Goal: Task Accomplishment & Management: Manage account settings

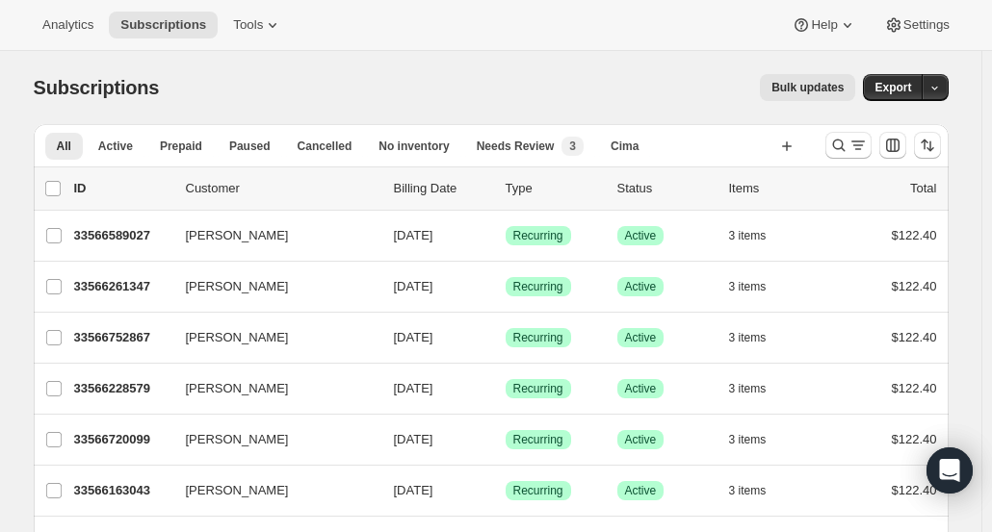
scroll to position [2334, 0]
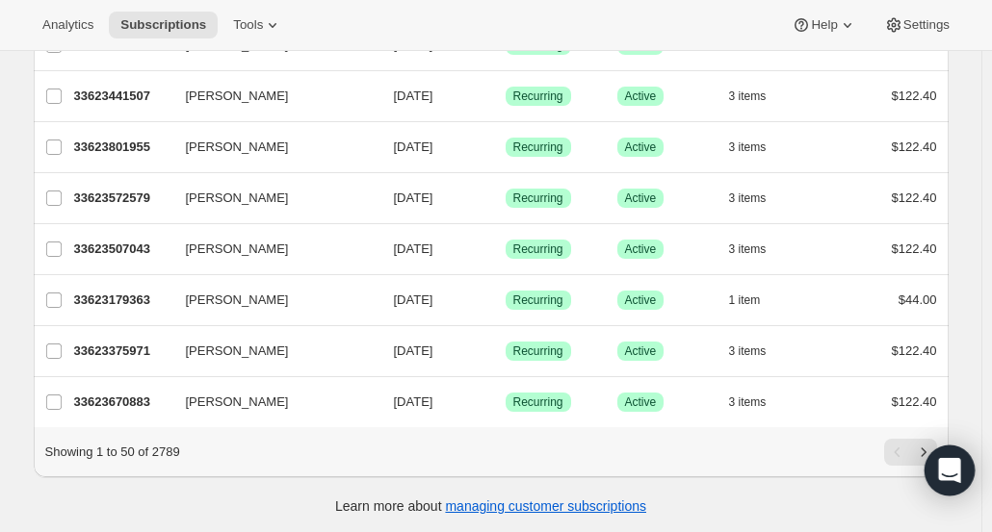
click at [923, 443] on icon "Next" at bounding box center [923, 452] width 19 height 19
click at [922, 444] on icon "Next" at bounding box center [923, 452] width 19 height 19
drag, startPoint x: 922, startPoint y: 444, endPoint x: 855, endPoint y: 476, distance: 74.5
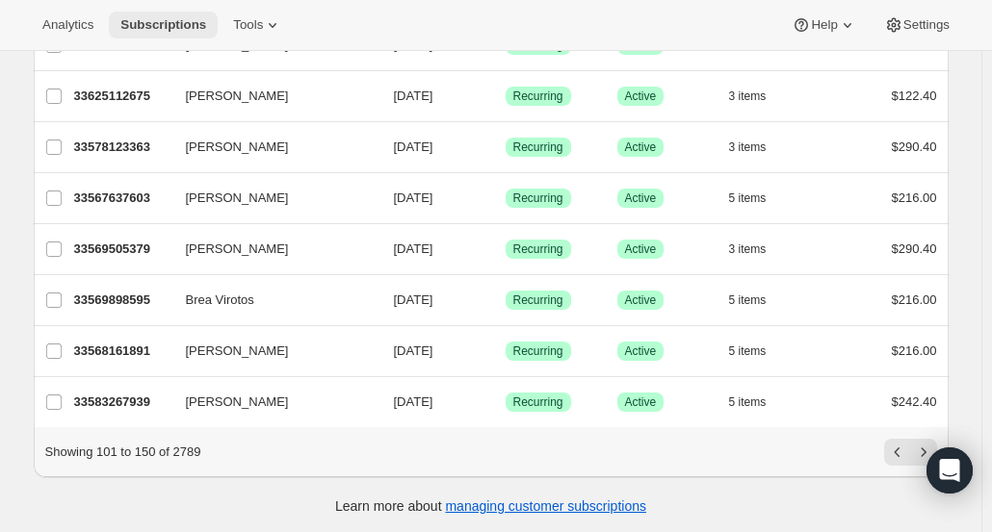
click at [161, 27] on span "Subscriptions" at bounding box center [163, 24] width 86 height 15
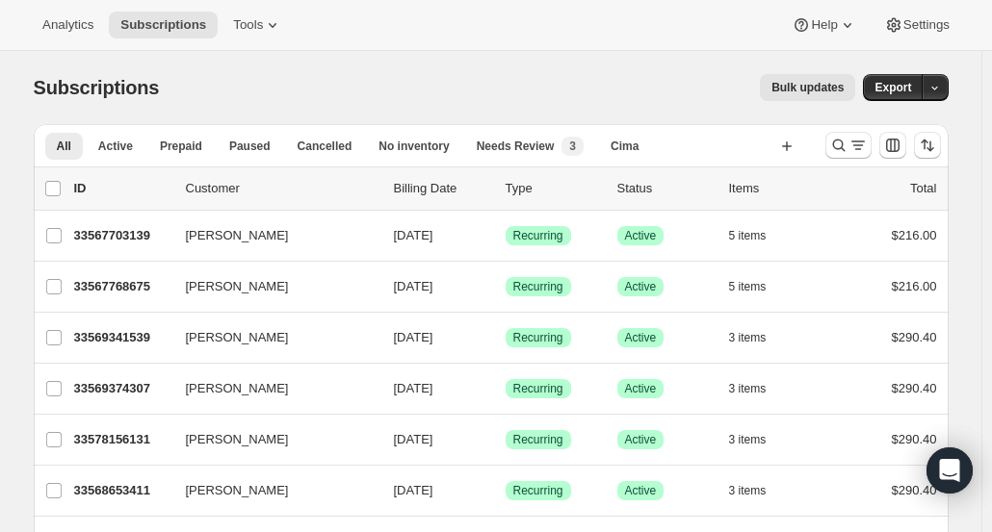
click at [232, 43] on div "Analytics Subscriptions Tools Help Settings" at bounding box center [496, 25] width 992 height 51
click at [235, 41] on div "Analytics Subscriptions Tools Help Settings" at bounding box center [496, 25] width 992 height 51
click at [235, 30] on span "Tools" at bounding box center [248, 24] width 30 height 15
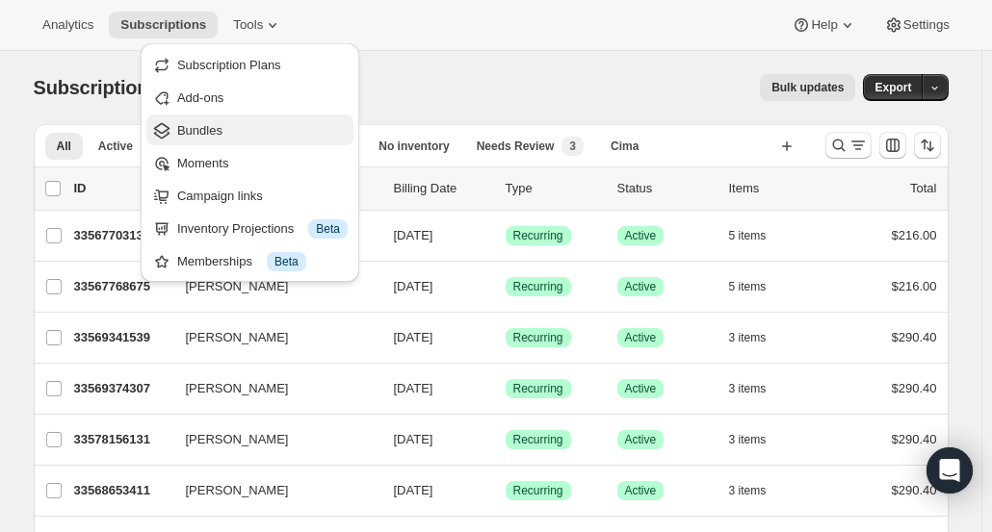
click at [207, 136] on span "Bundles" at bounding box center [199, 130] width 45 height 14
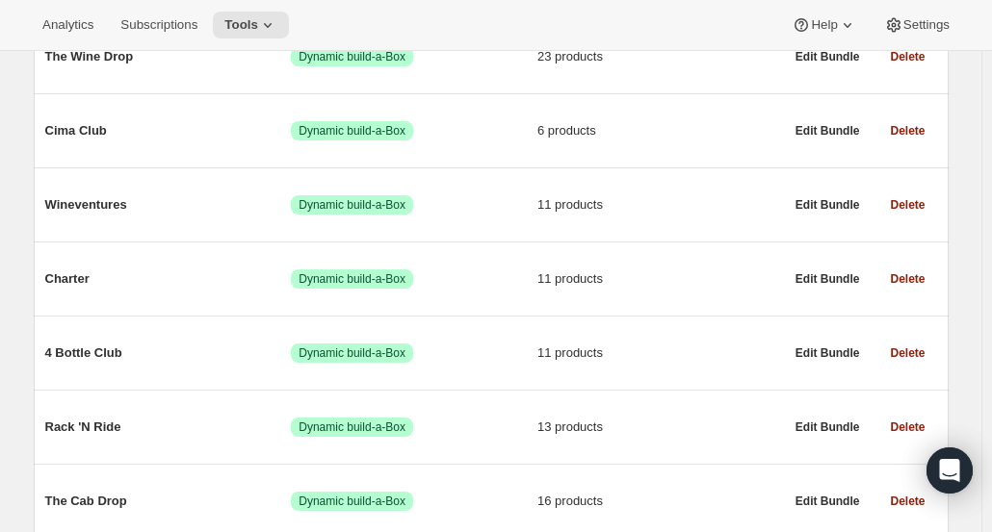
scroll to position [308, 0]
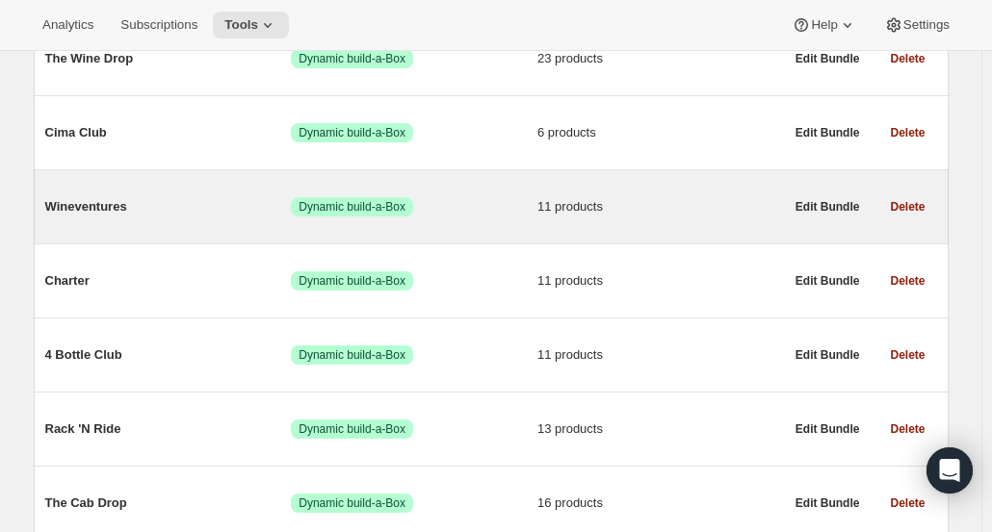
click at [723, 213] on span "11 products" at bounding box center [660, 206] width 246 height 19
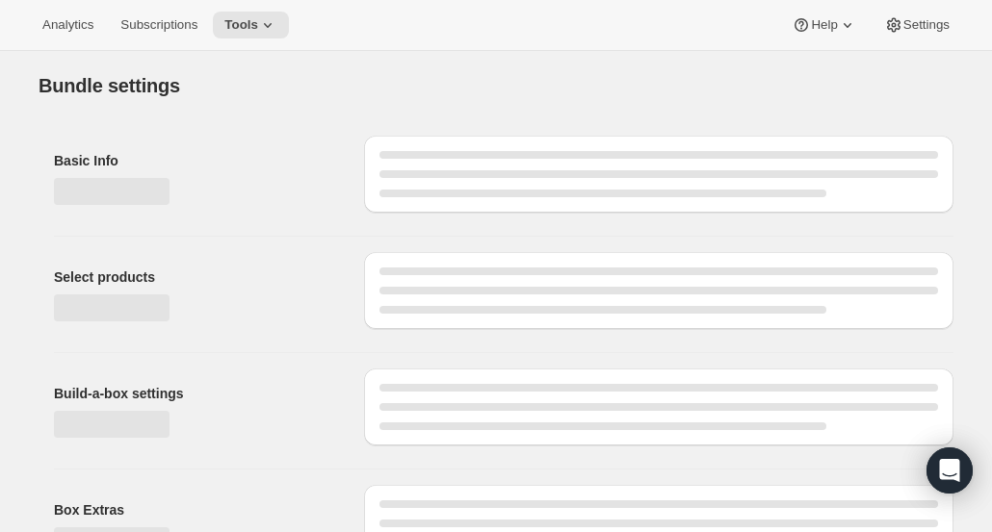
type input "Wineventures"
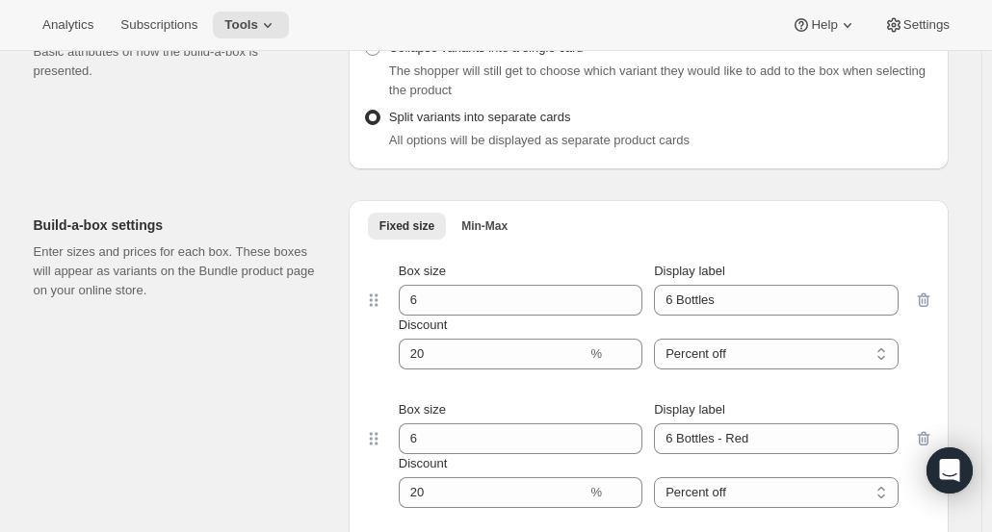
scroll to position [1702, 0]
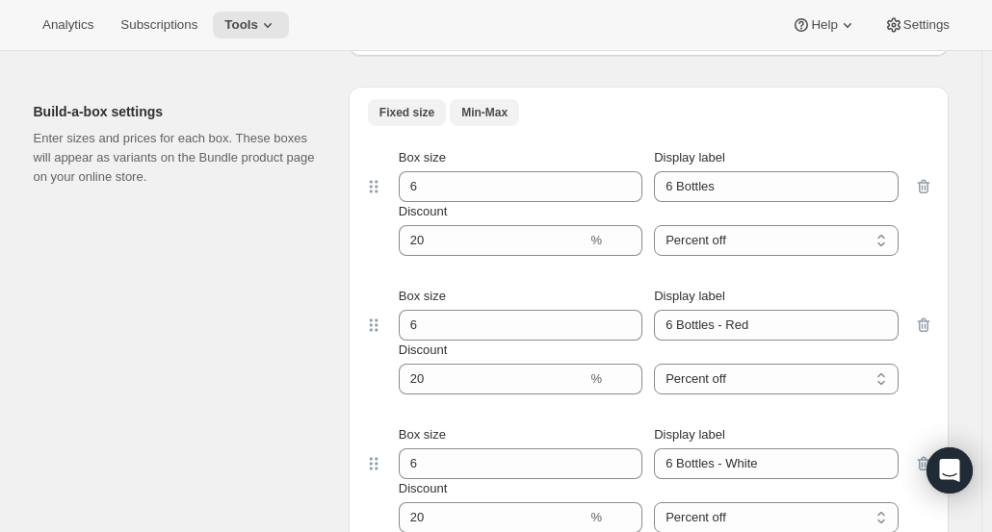
click at [491, 111] on span "Min-Max" at bounding box center [484, 112] width 46 height 15
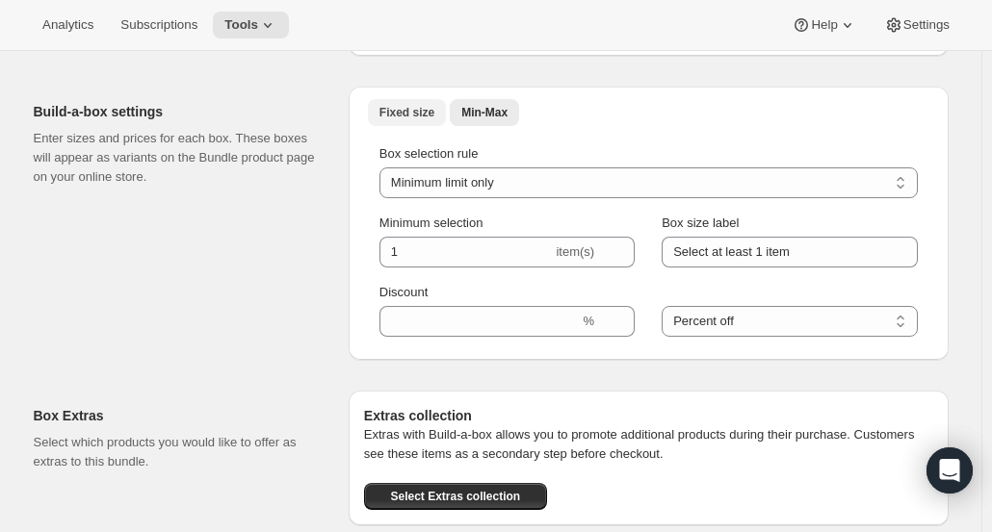
click at [415, 109] on span "Fixed size" at bounding box center [406, 112] width 55 height 15
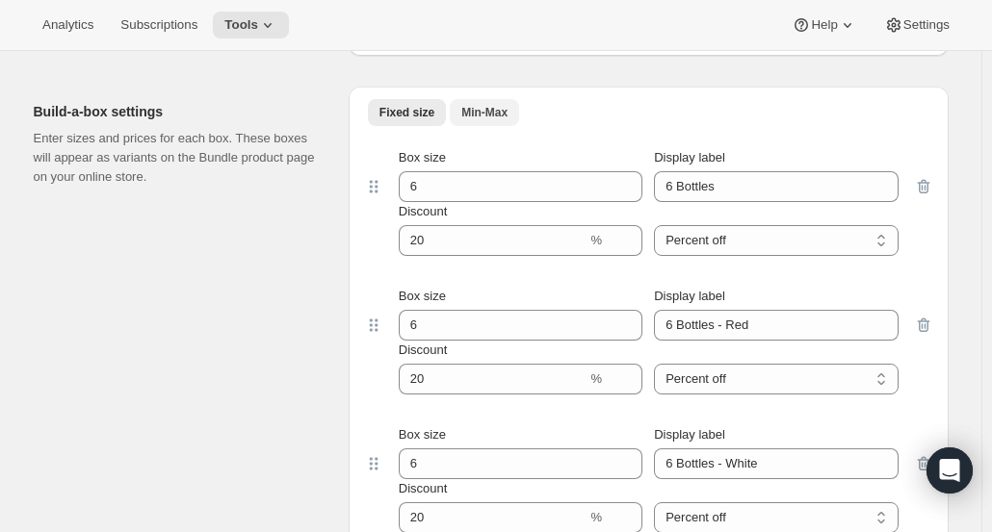
click at [475, 111] on span "Min-Max" at bounding box center [484, 112] width 46 height 15
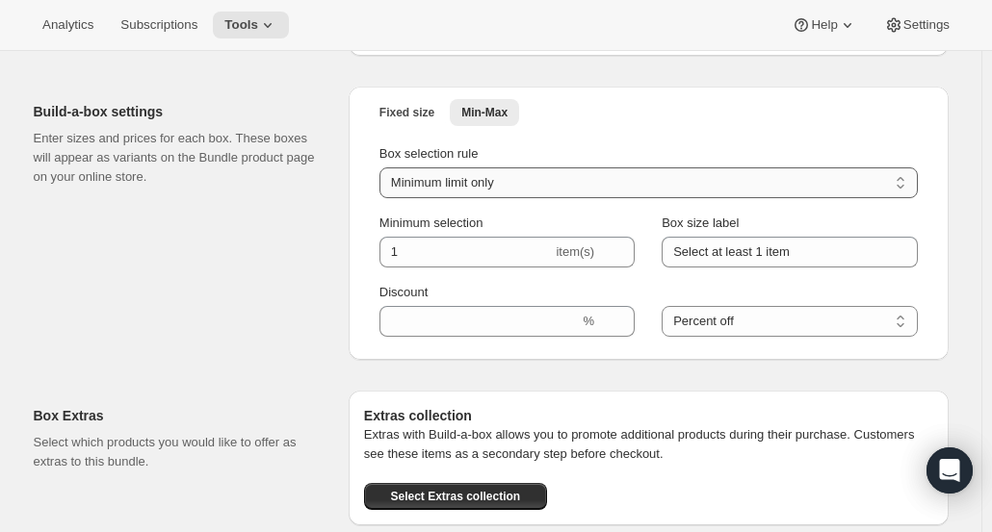
click at [402, 184] on select "Minimum limit only Maximum limit only Minimum and Maximum limits" at bounding box center [648, 183] width 538 height 31
click at [406, 115] on span "Fixed size" at bounding box center [406, 112] width 55 height 15
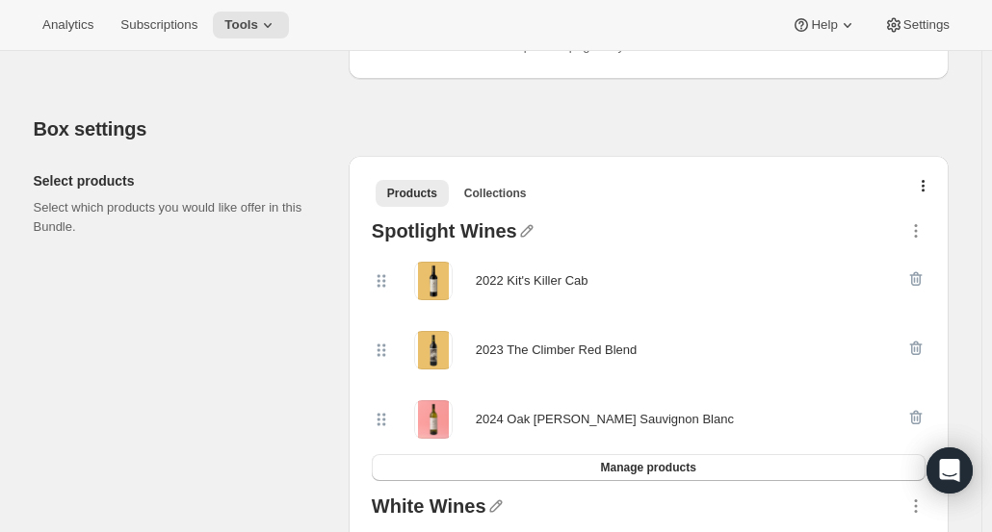
scroll to position [0, 0]
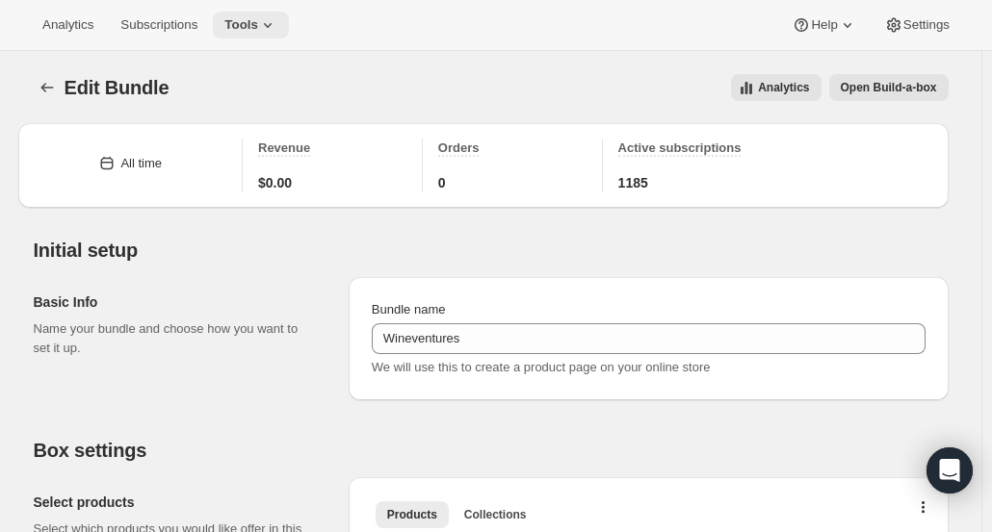
click at [247, 12] on button "Tools" at bounding box center [251, 25] width 76 height 27
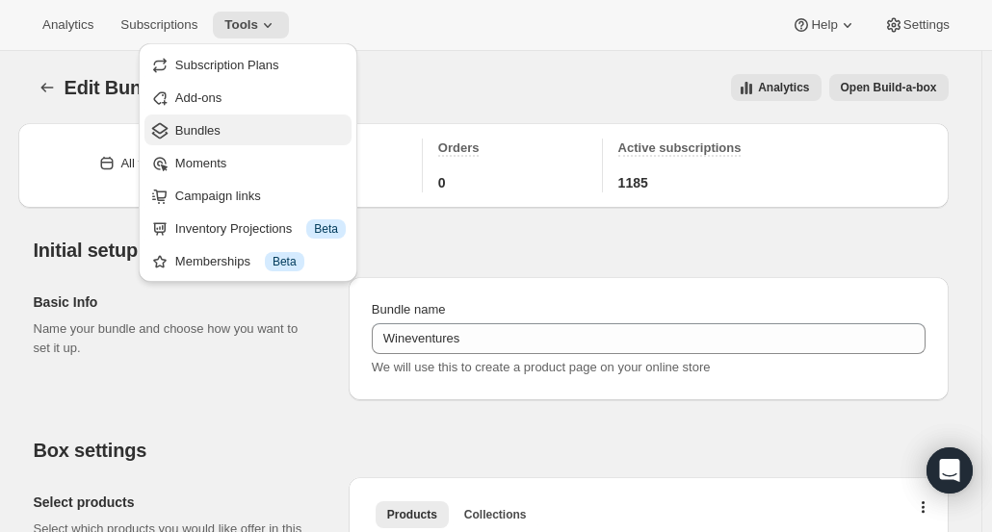
click at [224, 132] on span "Bundles" at bounding box center [260, 130] width 170 height 19
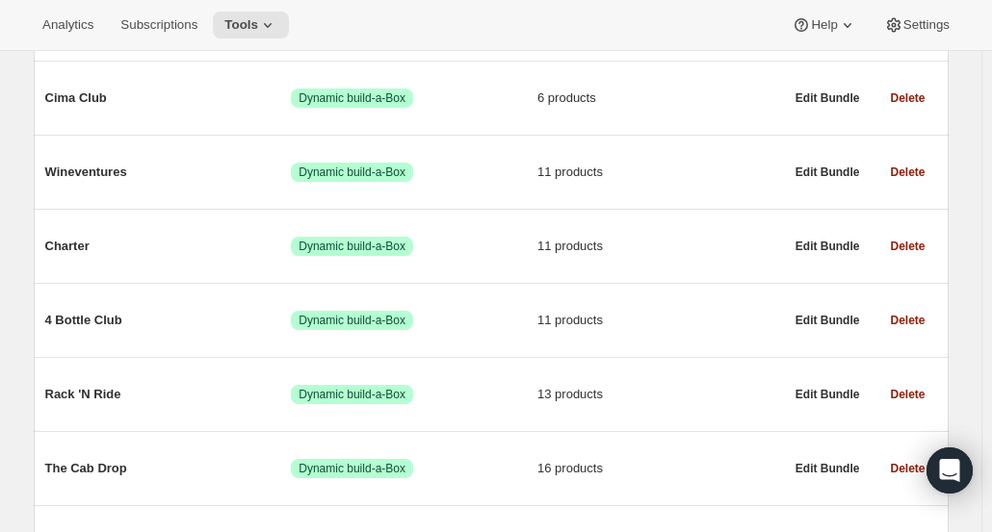
scroll to position [465, 0]
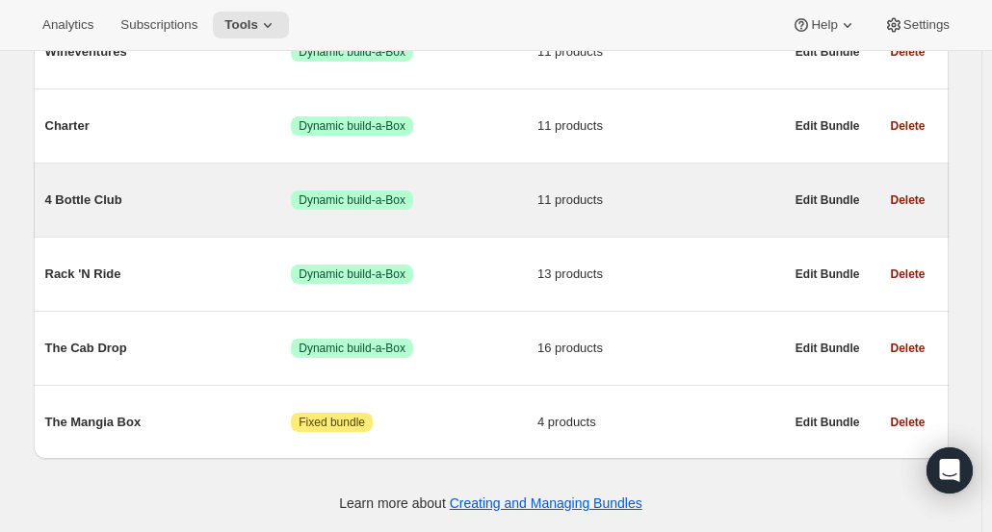
click at [560, 201] on span "11 products" at bounding box center [660, 200] width 246 height 19
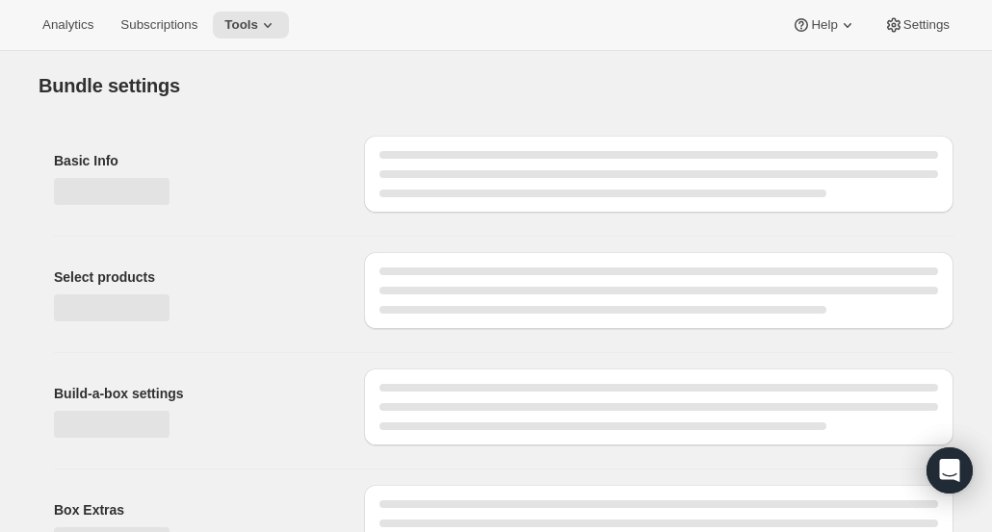
type input "4 Bottle Club"
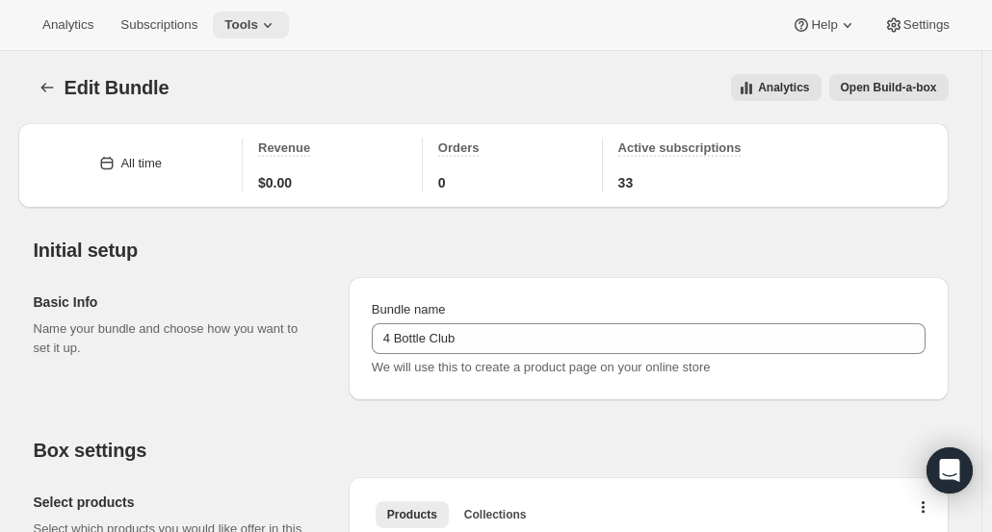
click at [241, 18] on span "Tools" at bounding box center [241, 24] width 34 height 15
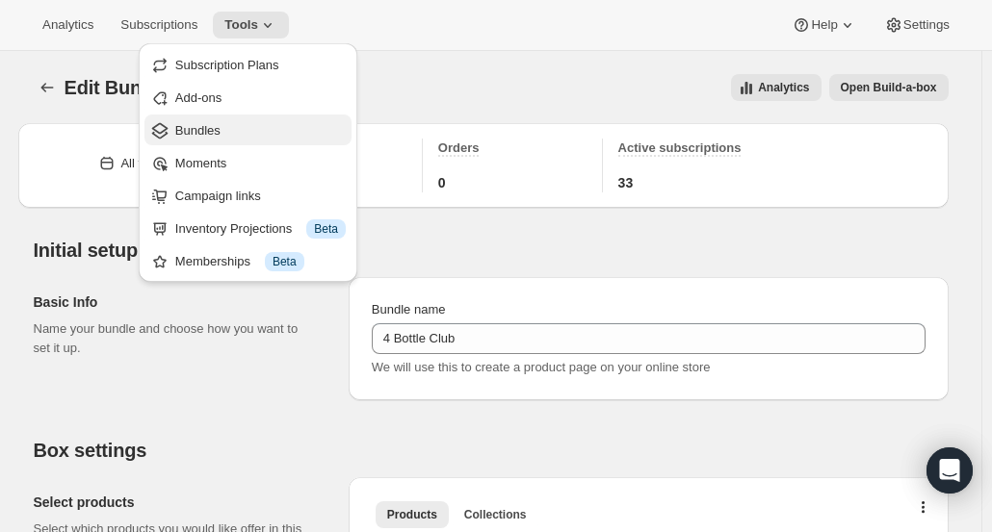
click at [179, 142] on button "Bundles" at bounding box center [247, 130] width 207 height 31
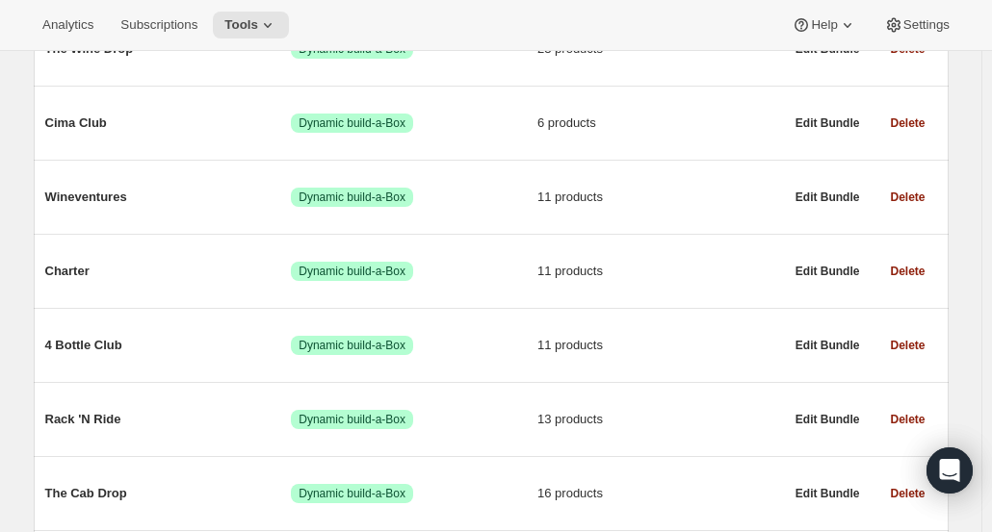
scroll to position [315, 0]
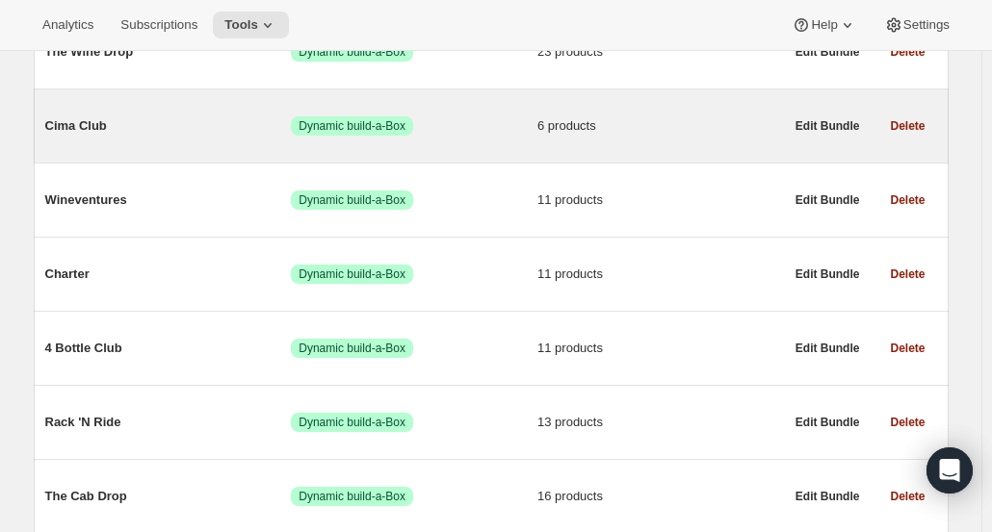
click at [670, 128] on span "6 products" at bounding box center [660, 125] width 246 height 19
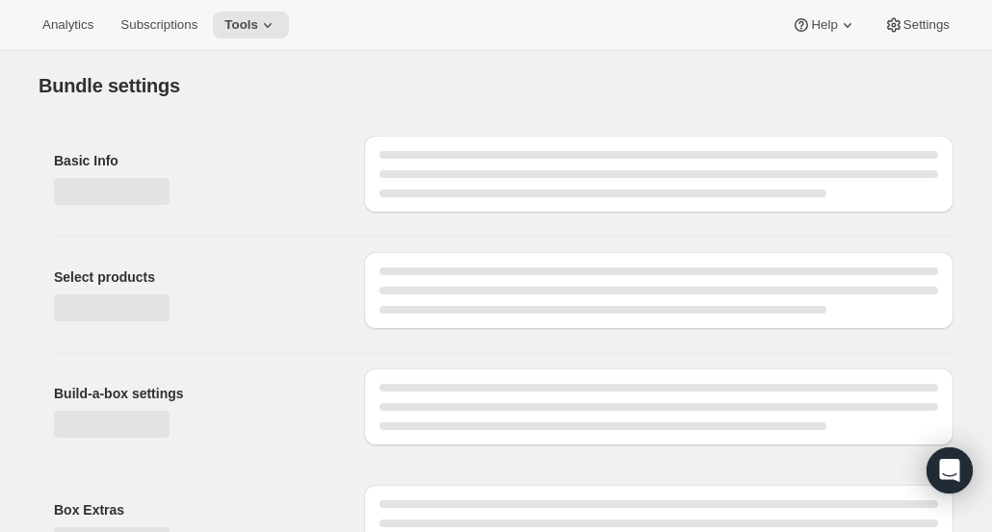
type input "Cima Club"
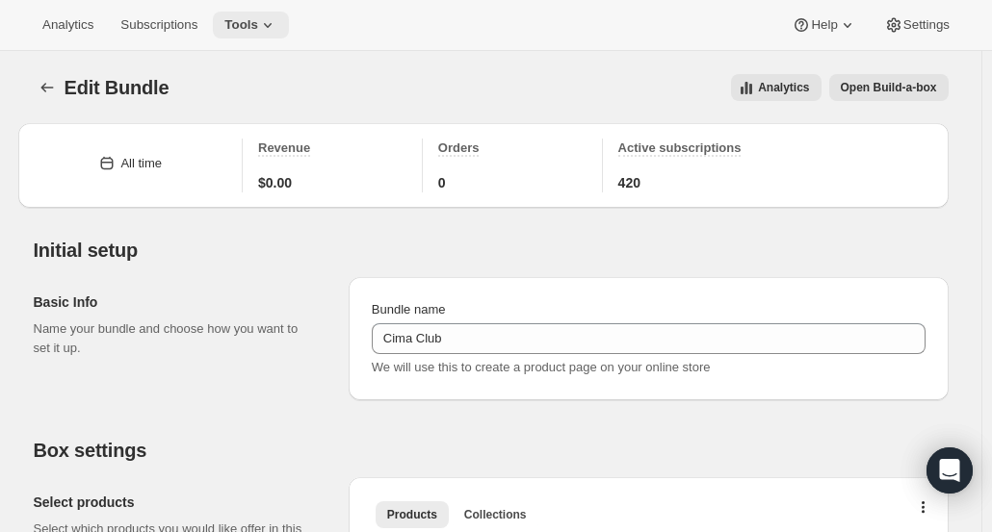
click at [232, 36] on button "Tools" at bounding box center [251, 25] width 76 height 27
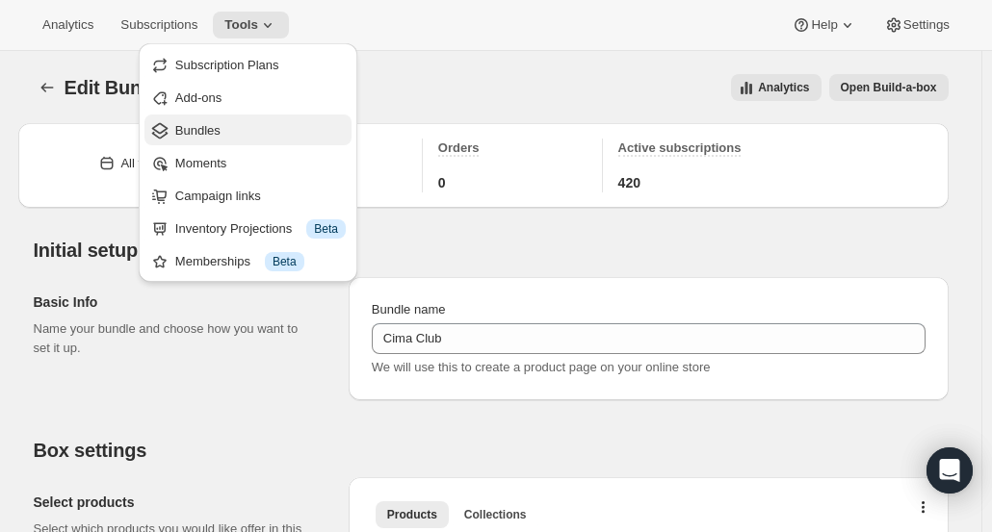
click at [193, 135] on span "Bundles" at bounding box center [197, 130] width 45 height 14
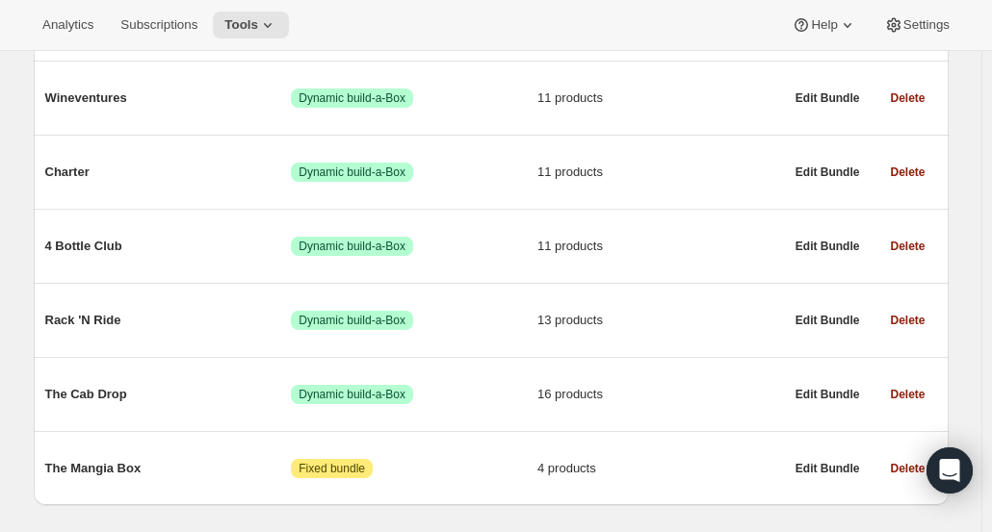
scroll to position [465, 0]
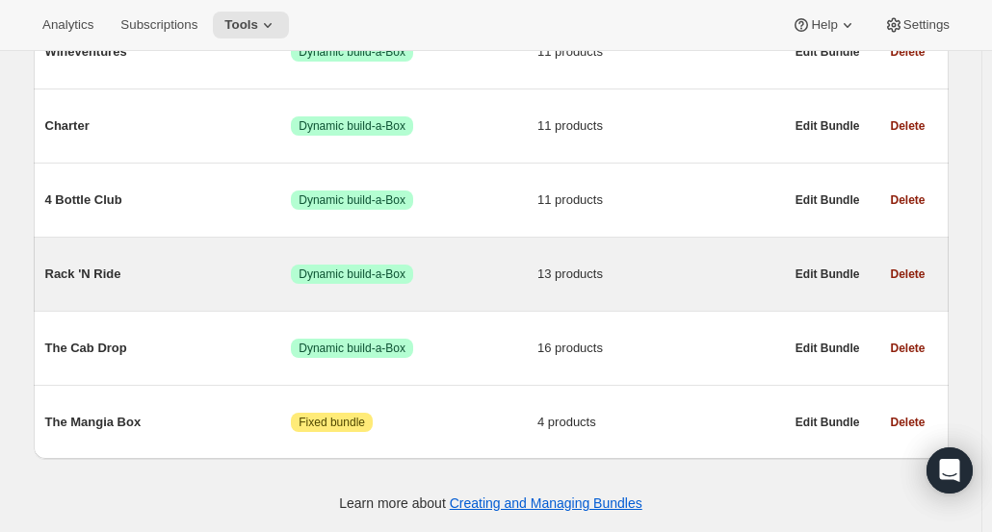
click at [658, 282] on span "13 products" at bounding box center [660, 274] width 246 height 19
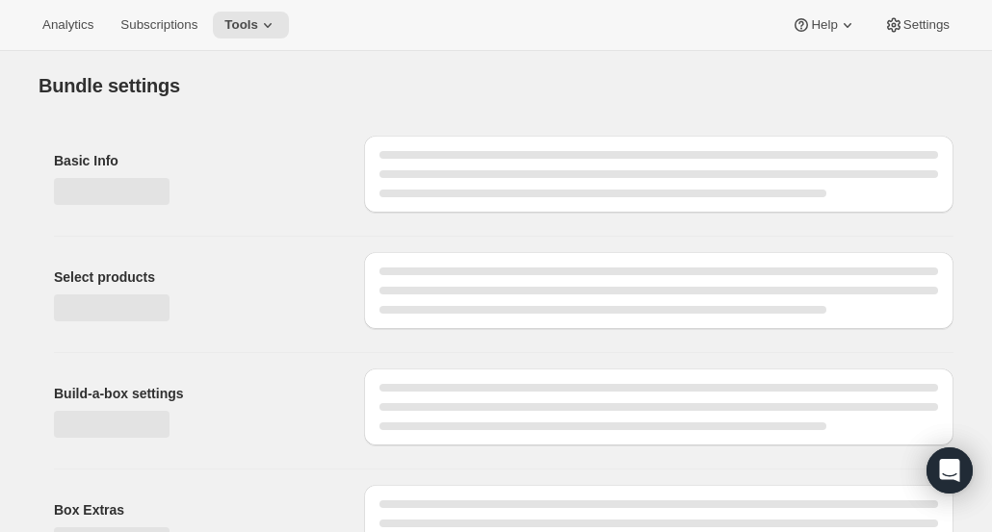
type input "Rack 'N Ride"
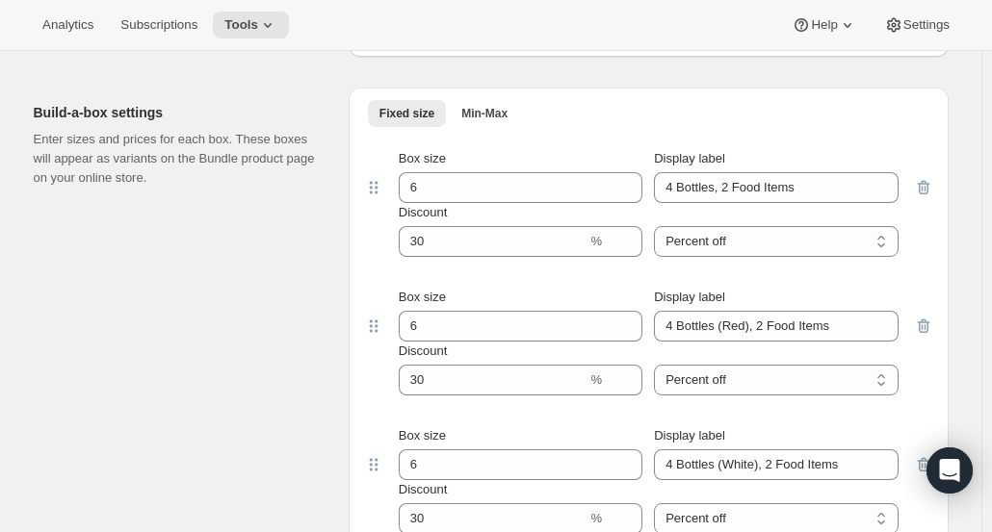
scroll to position [1761, 0]
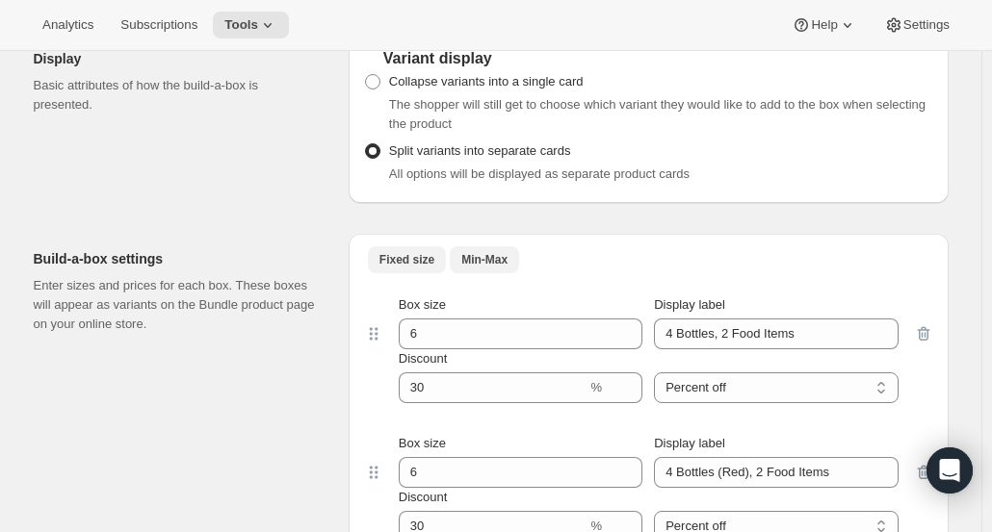
click at [467, 255] on span "Min-Max" at bounding box center [484, 259] width 46 height 15
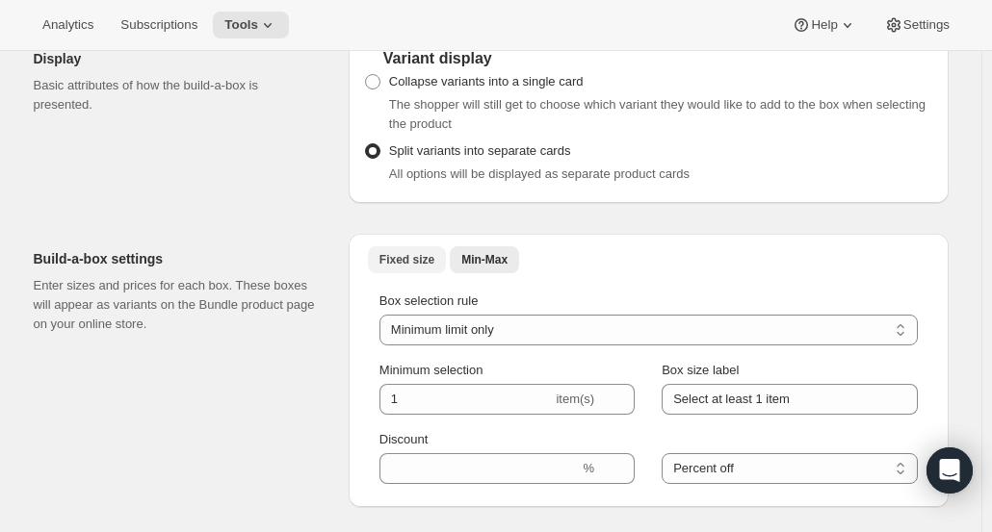
click at [425, 257] on span "Fixed size" at bounding box center [406, 259] width 55 height 15
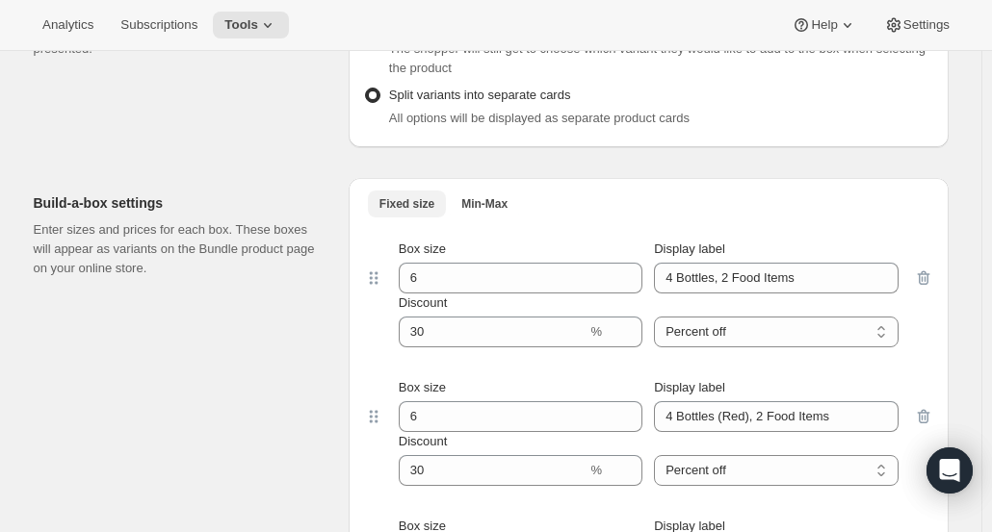
scroll to position [1860, 0]
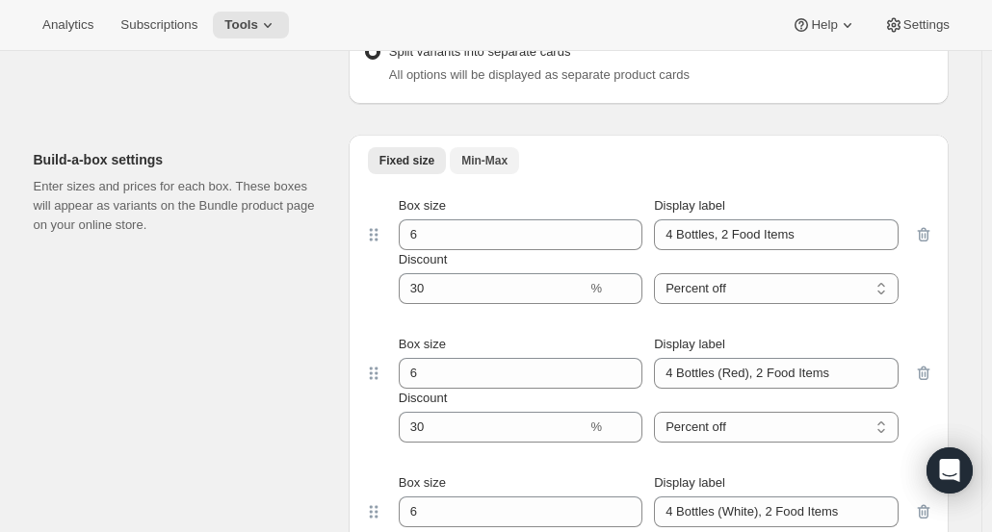
click at [495, 167] on button "Min-Max" at bounding box center [484, 160] width 69 height 27
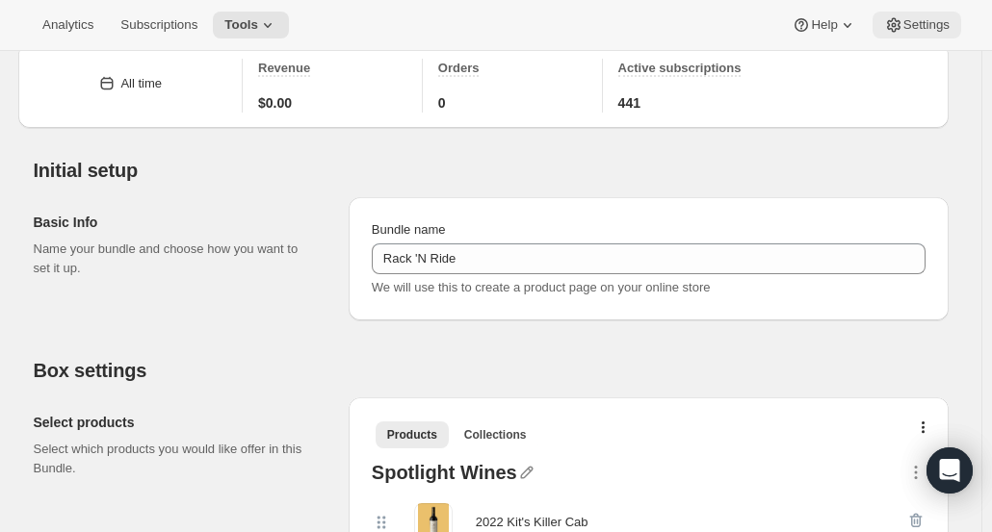
scroll to position [52, 0]
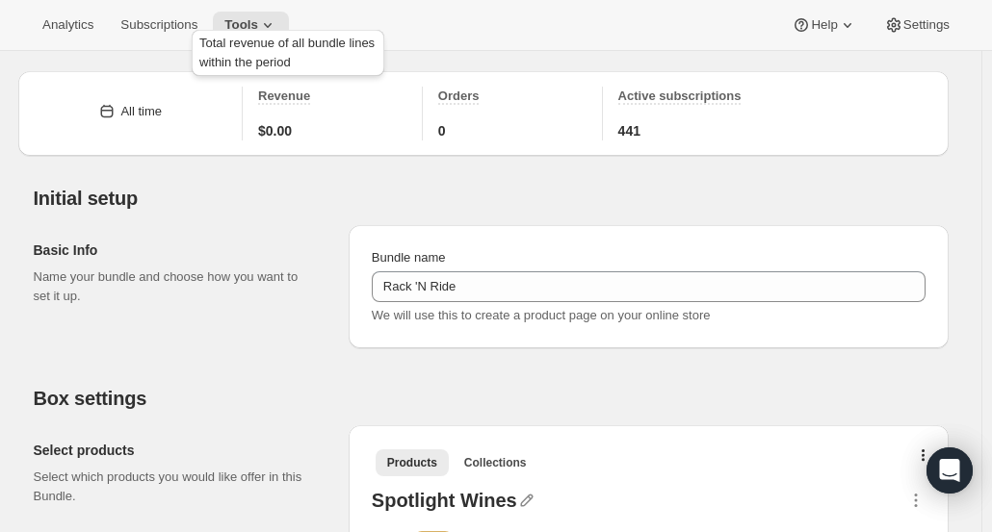
click at [254, 66] on div "Total revenue of all bundle lines within the period" at bounding box center [288, 57] width 200 height 62
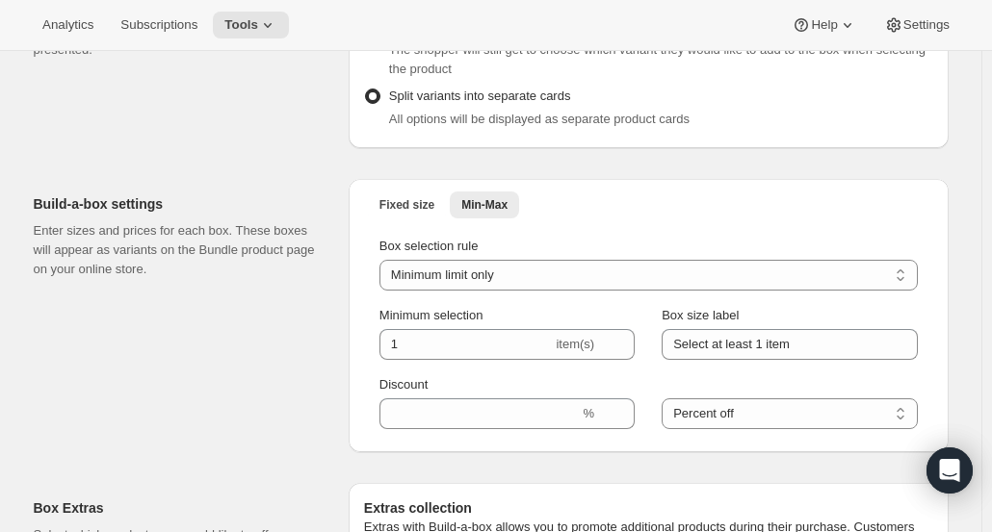
scroll to position [1808, 0]
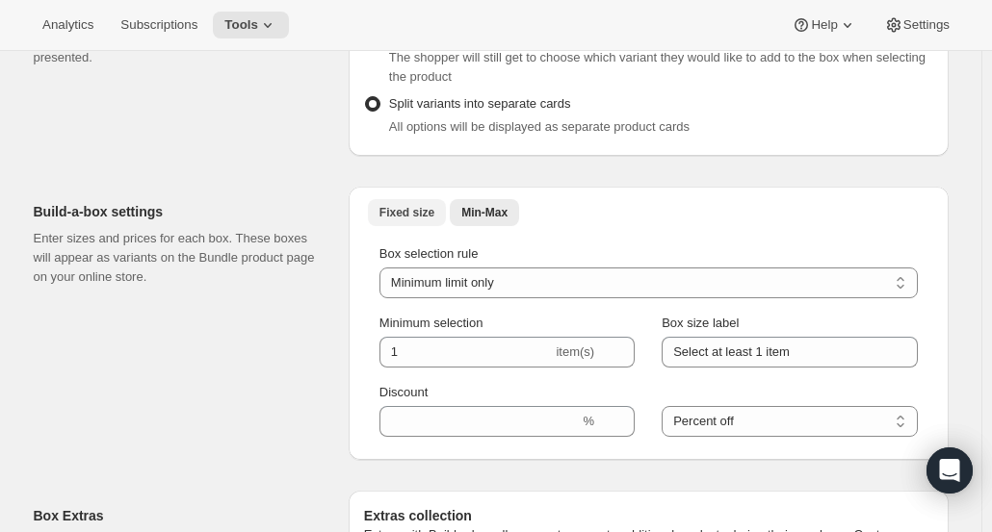
click at [420, 205] on span "Fixed size" at bounding box center [406, 212] width 55 height 15
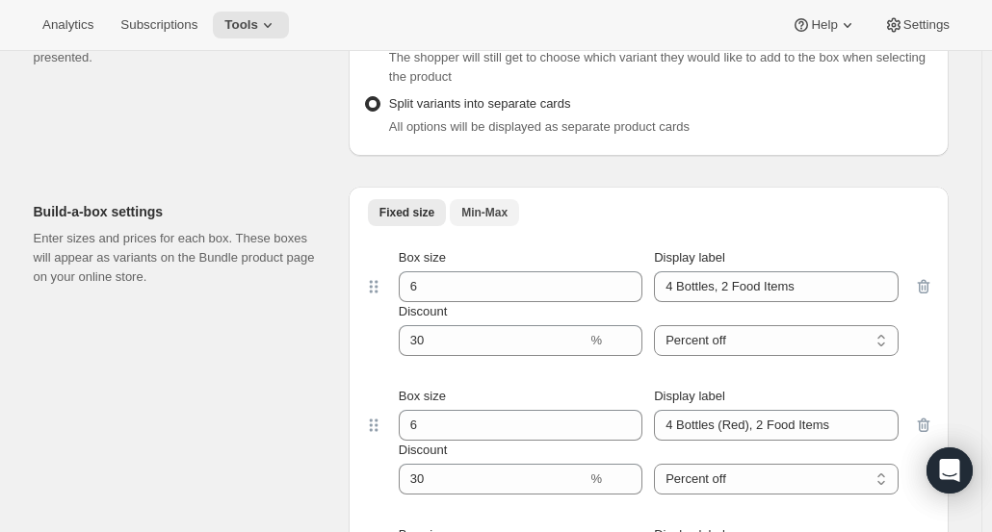
click at [487, 209] on span "Min-Max" at bounding box center [484, 212] width 46 height 15
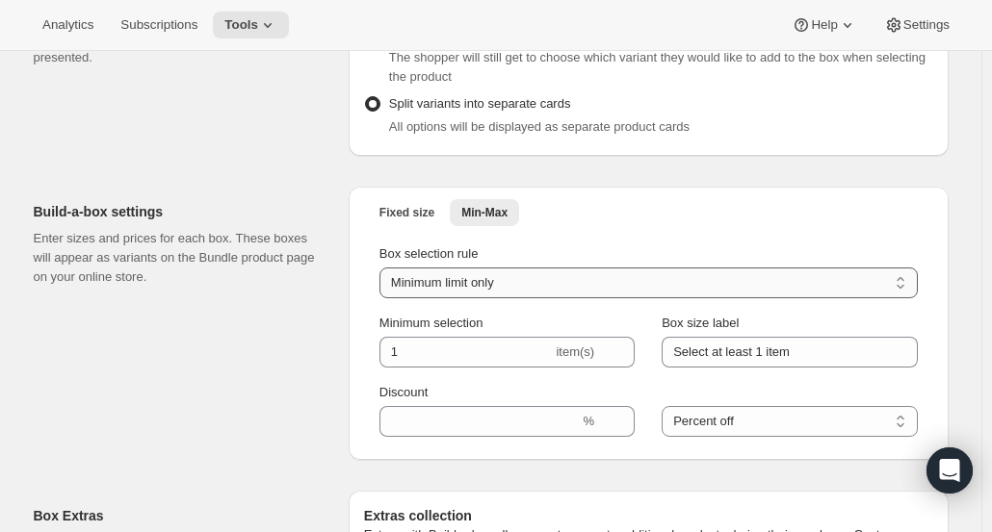
click at [503, 282] on select "Minimum limit only Maximum limit only Minimum and Maximum limits" at bounding box center [648, 283] width 538 height 31
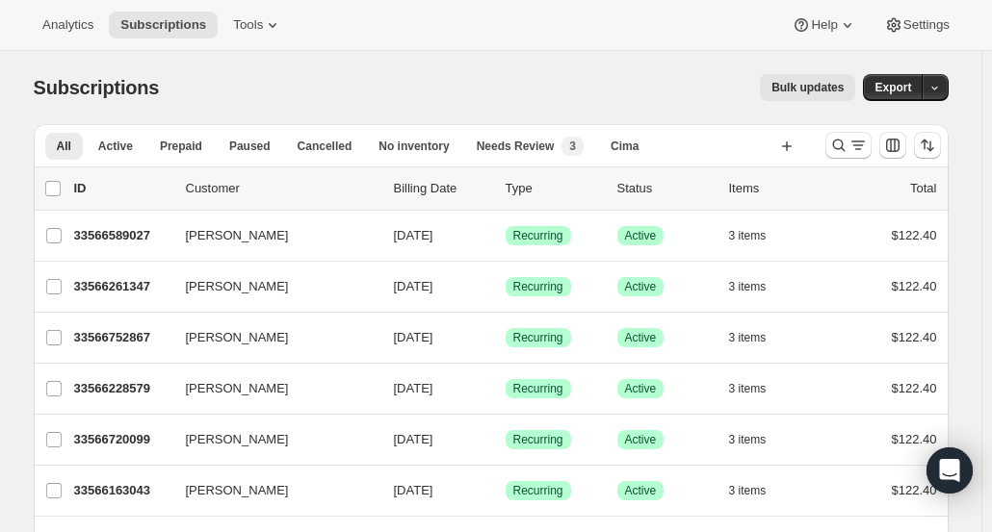
click at [855, 165] on div "All Active Prepaid Paused Cancelled No inventory Needs Review Cima Trad Clubs Q…" at bounding box center [491, 145] width 915 height 42
drag, startPoint x: 855, startPoint y: 165, endPoint x: 909, endPoint y: 168, distance: 54.0
click at [843, 150] on icon "Search and filter results" at bounding box center [838, 145] width 19 height 19
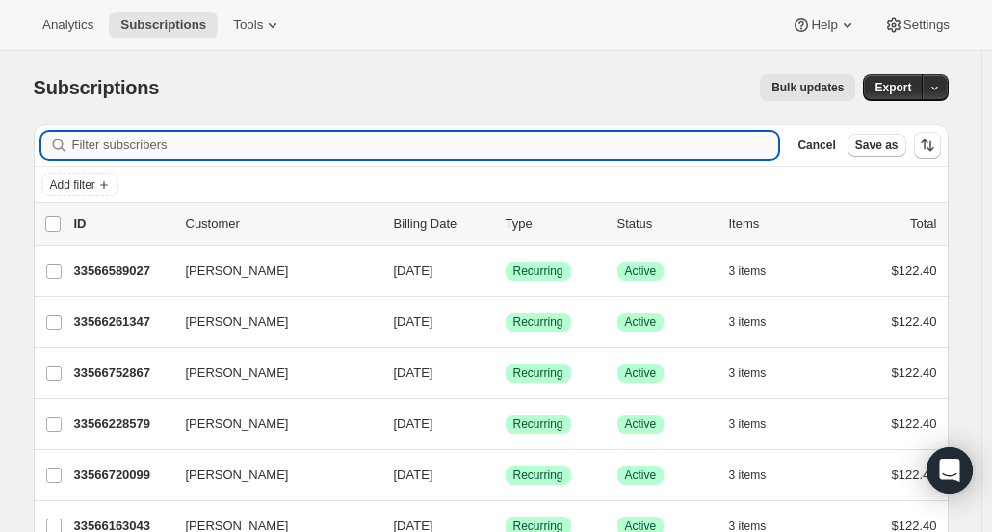
click at [600, 134] on input "Filter subscribers" at bounding box center [425, 145] width 707 height 27
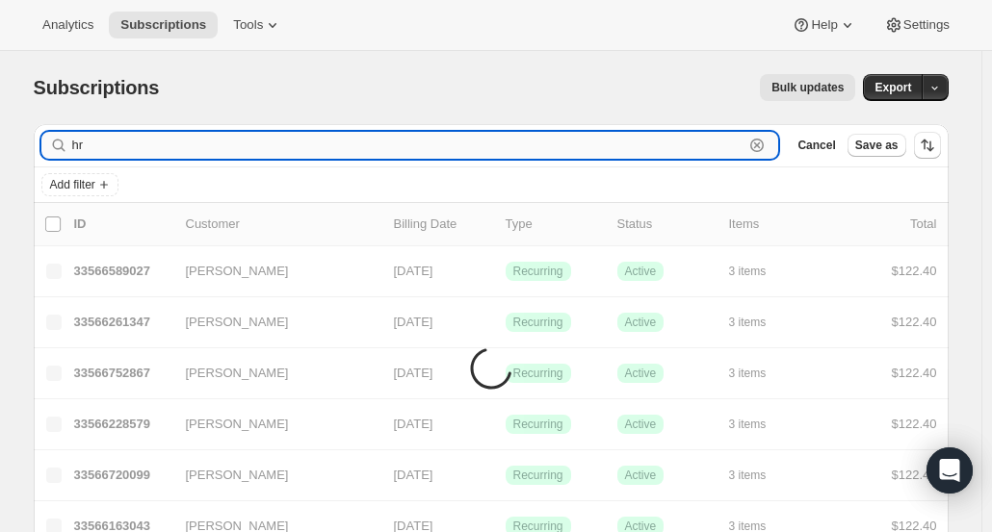
type input "h"
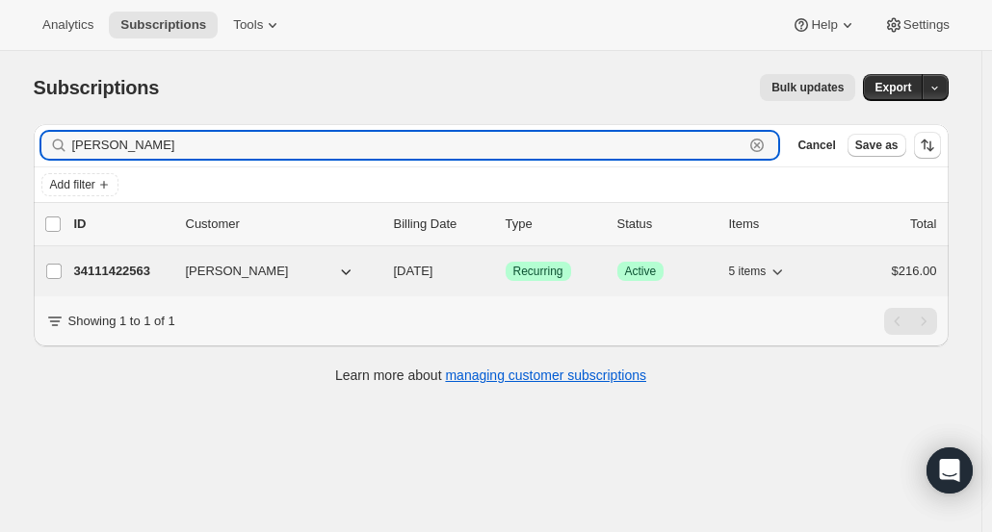
type input "[PERSON_NAME]"
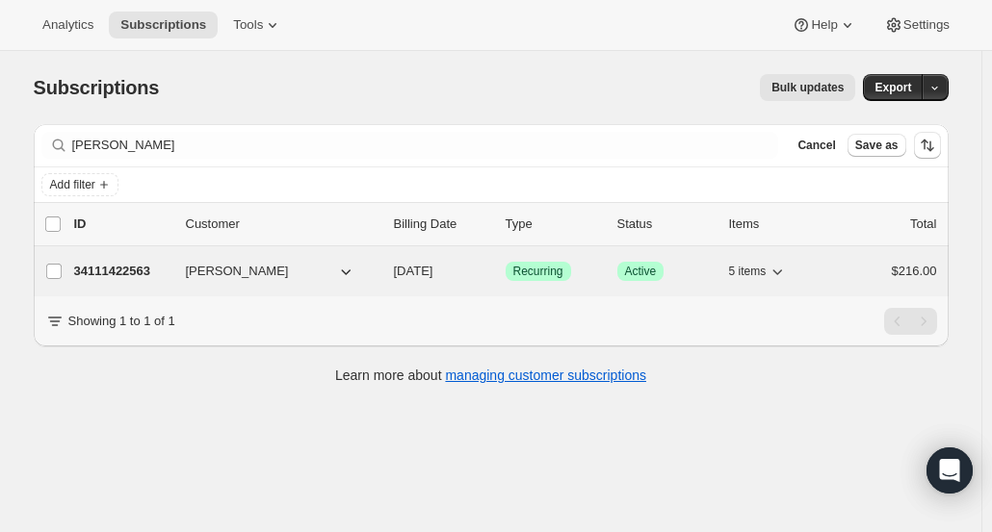
click at [109, 269] on p "34111422563" at bounding box center [122, 271] width 96 height 19
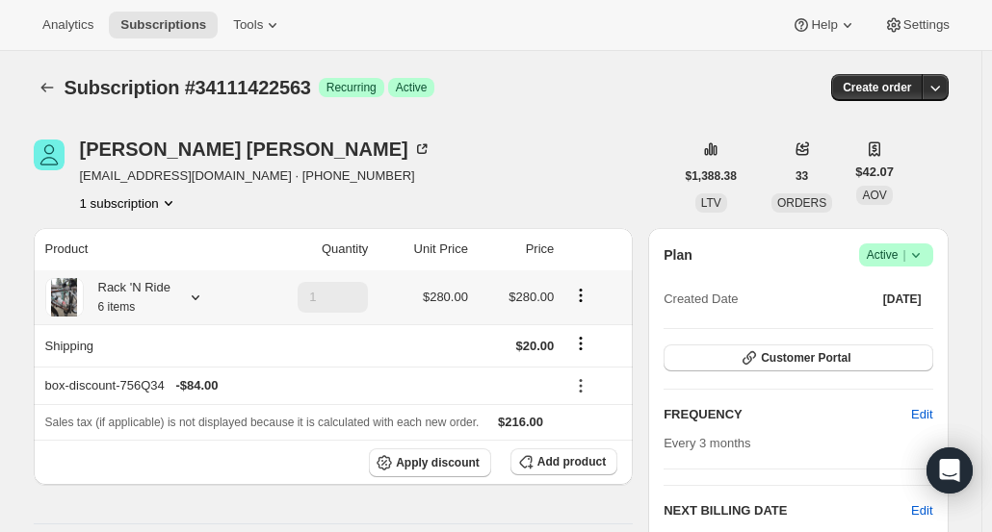
click at [212, 300] on div "Rack 'N Ride 6 items" at bounding box center [144, 297] width 199 height 39
click at [183, 297] on div at bounding box center [191, 297] width 27 height 19
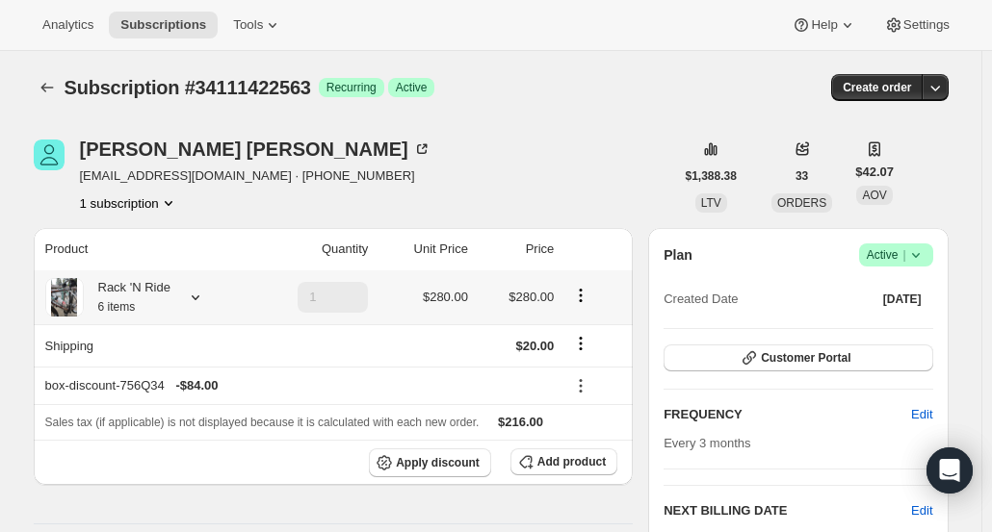
click at [200, 297] on icon at bounding box center [195, 297] width 19 height 19
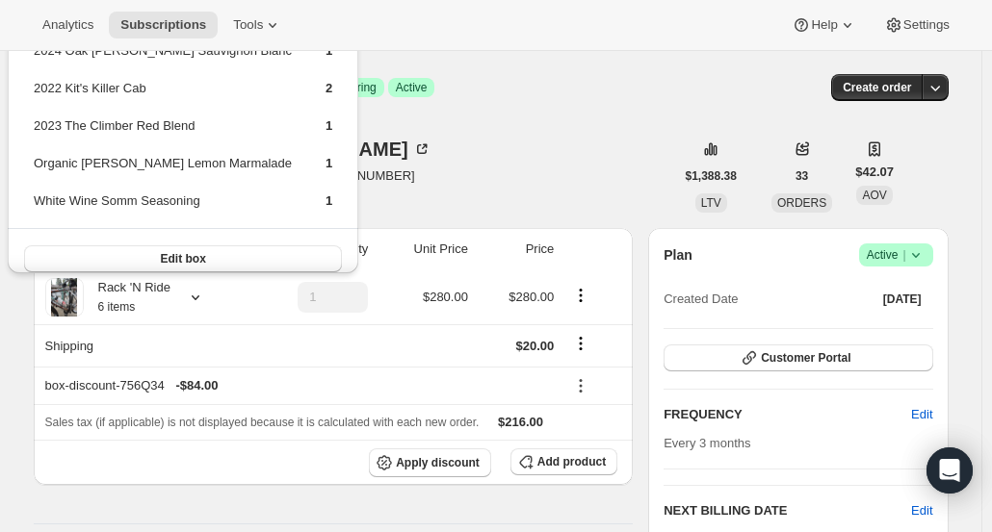
click at [429, 209] on div "[PERSON_NAME] [EMAIL_ADDRESS][DOMAIN_NAME] · [PHONE_NUMBER] 1 subscription" at bounding box center [354, 176] width 640 height 73
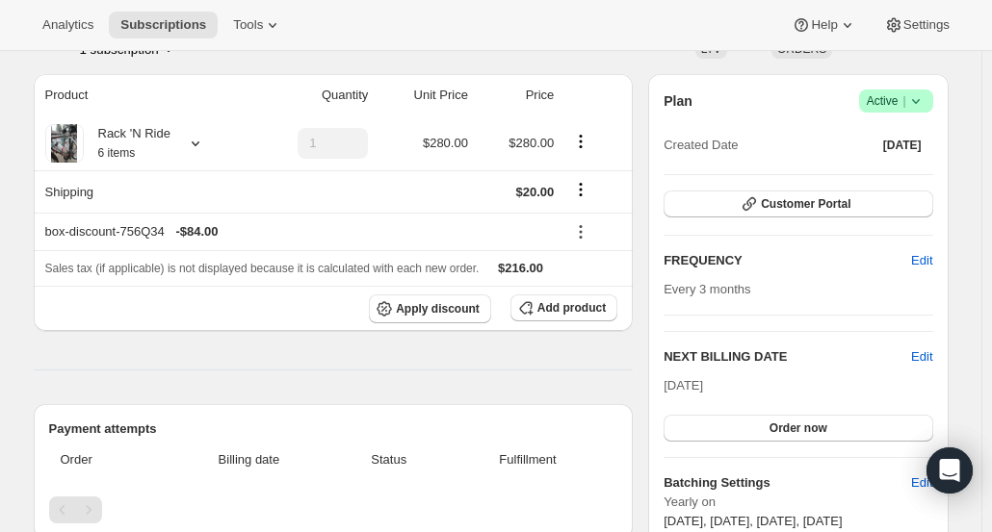
scroll to position [152, 0]
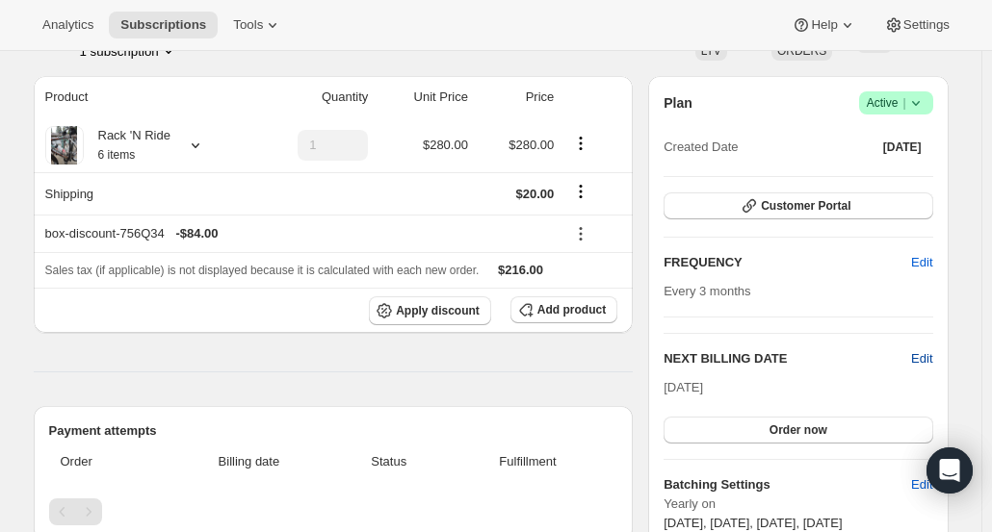
click at [928, 359] on span "Edit" at bounding box center [921, 358] width 21 height 19
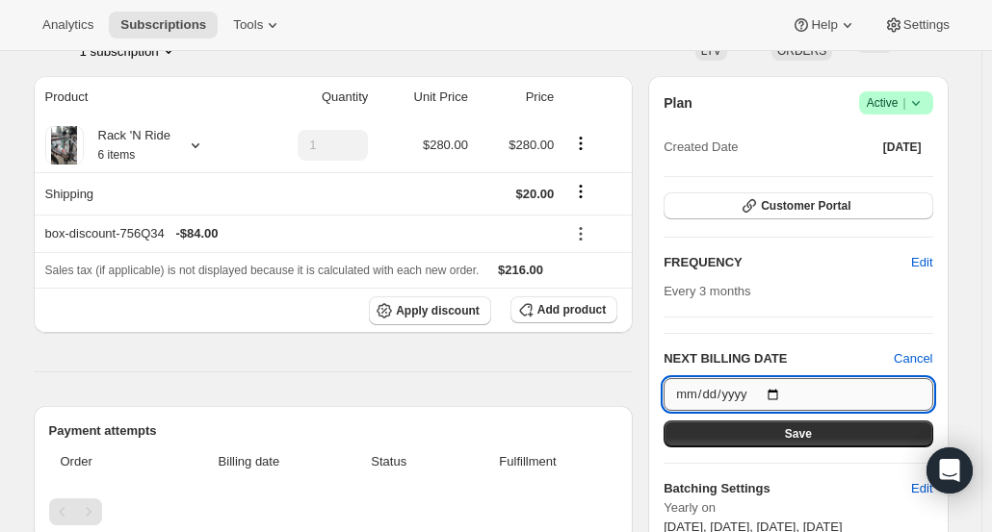
click at [753, 392] on input "[DATE]" at bounding box center [797, 394] width 269 height 33
click at [782, 387] on input "[DATE]" at bounding box center [797, 394] width 269 height 33
type input "[DATE]"
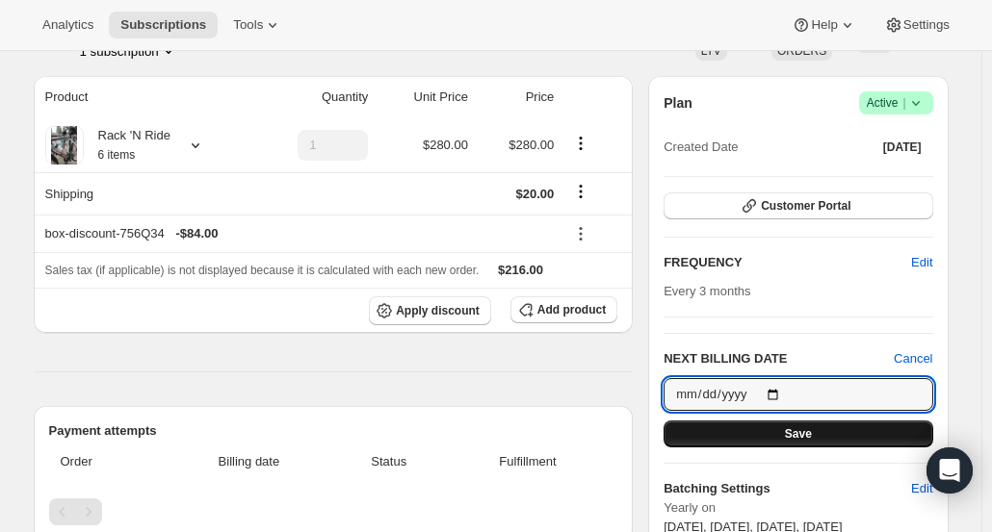
click at [832, 440] on button "Save" at bounding box center [797, 434] width 269 height 27
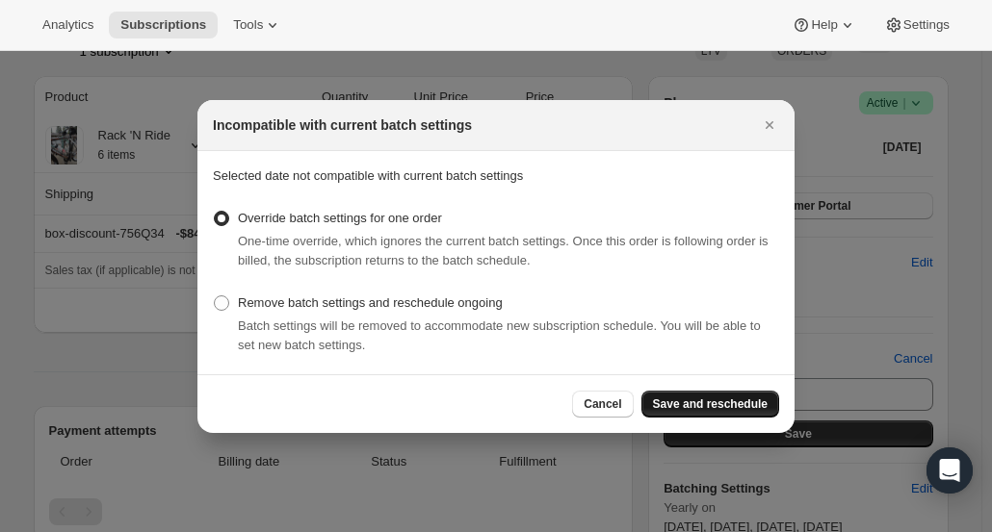
click at [755, 412] on button "Save and reschedule" at bounding box center [710, 404] width 138 height 27
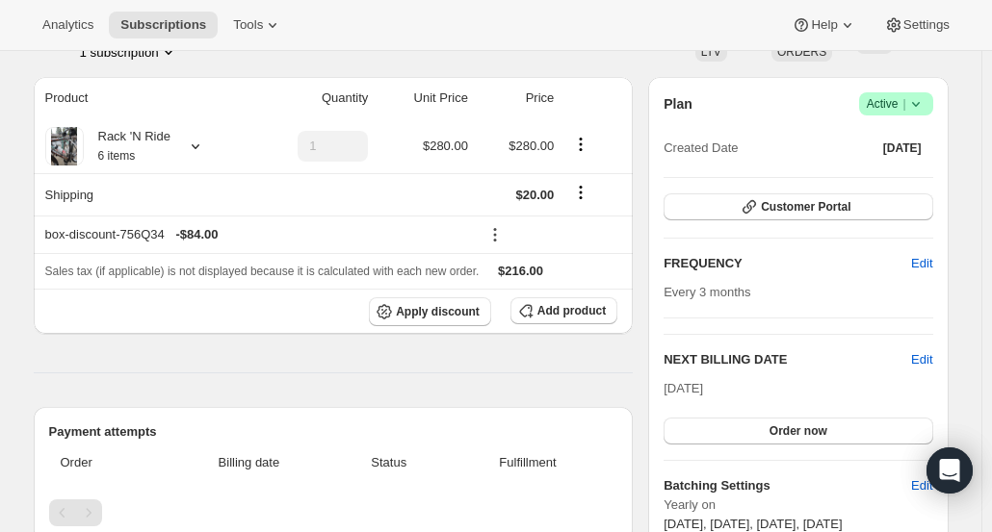
scroll to position [242, 0]
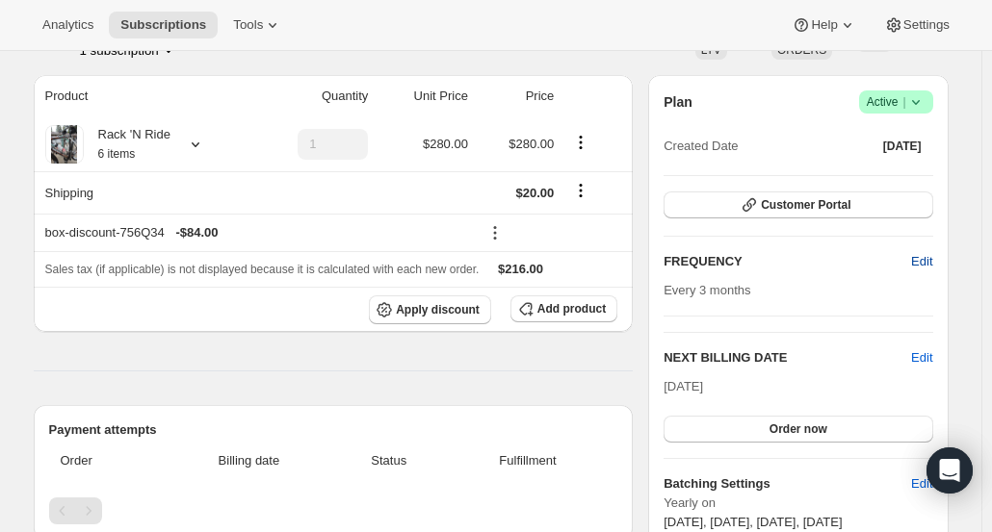
click at [924, 255] on span "Edit" at bounding box center [921, 261] width 21 height 19
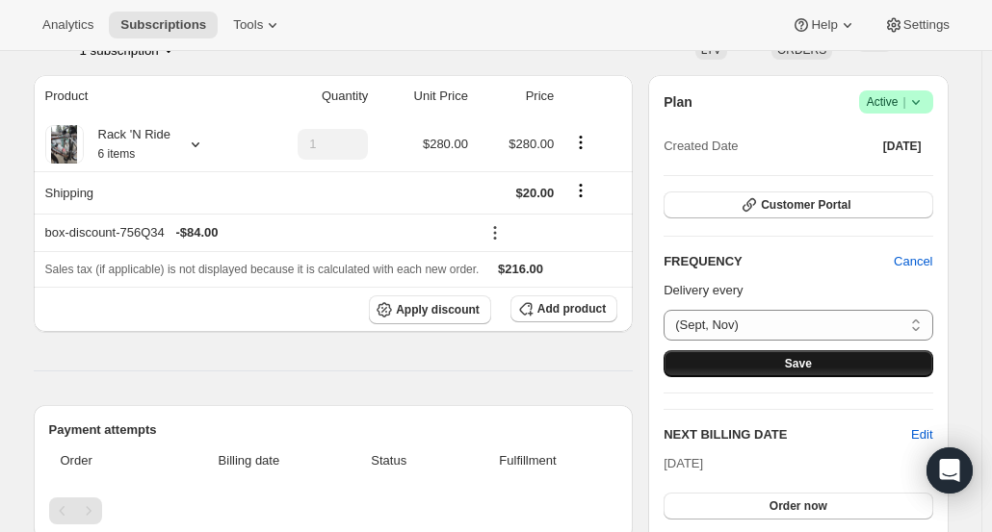
click at [834, 357] on button "Save" at bounding box center [797, 363] width 269 height 27
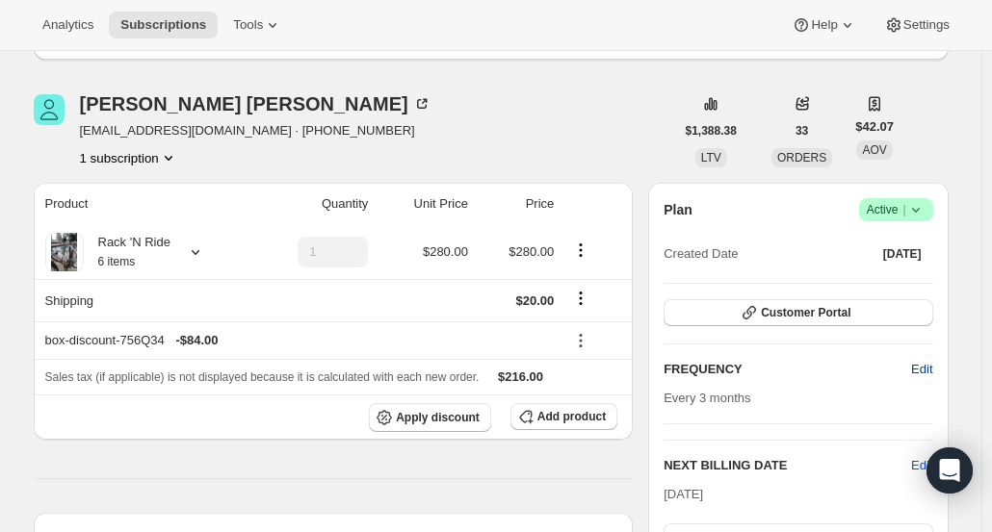
click at [921, 363] on span "Edit" at bounding box center [921, 369] width 21 height 19
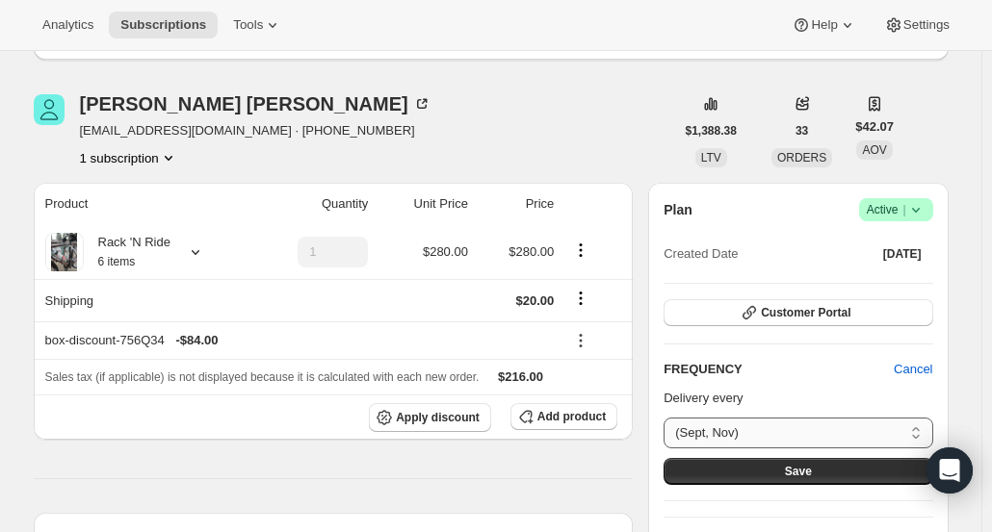
click at [918, 428] on select "(Sept, Nov) Custom..." at bounding box center [797, 433] width 269 height 31
select select "custom"
click at [668, 418] on select "(Sept, Nov) Custom..." at bounding box center [797, 433] width 269 height 31
select select "MONTH"
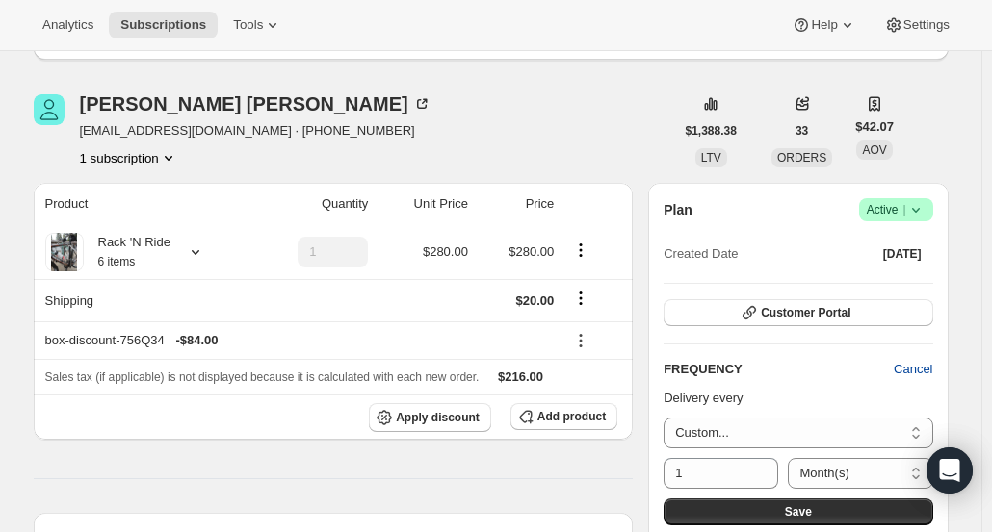
click at [932, 361] on span "Cancel" at bounding box center [912, 369] width 39 height 19
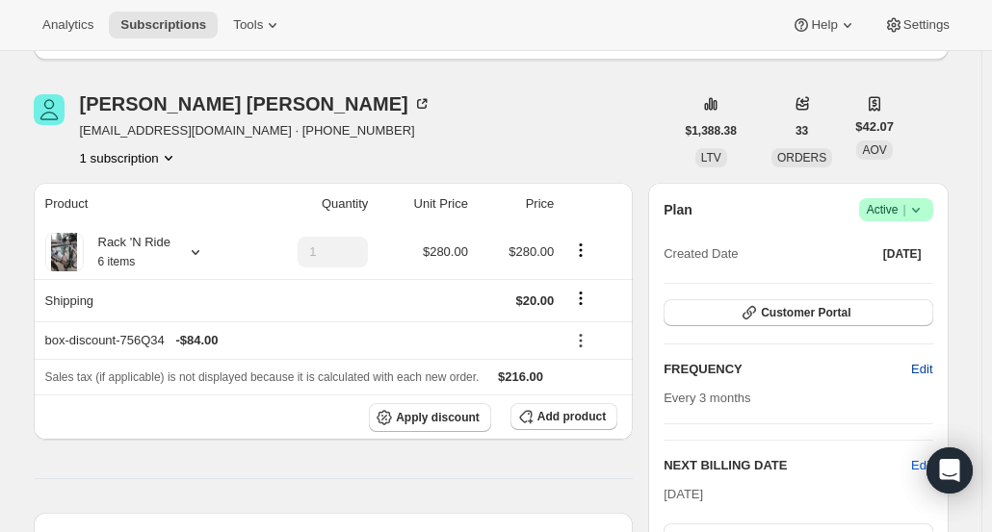
click at [932, 365] on span "Edit" at bounding box center [921, 369] width 21 height 19
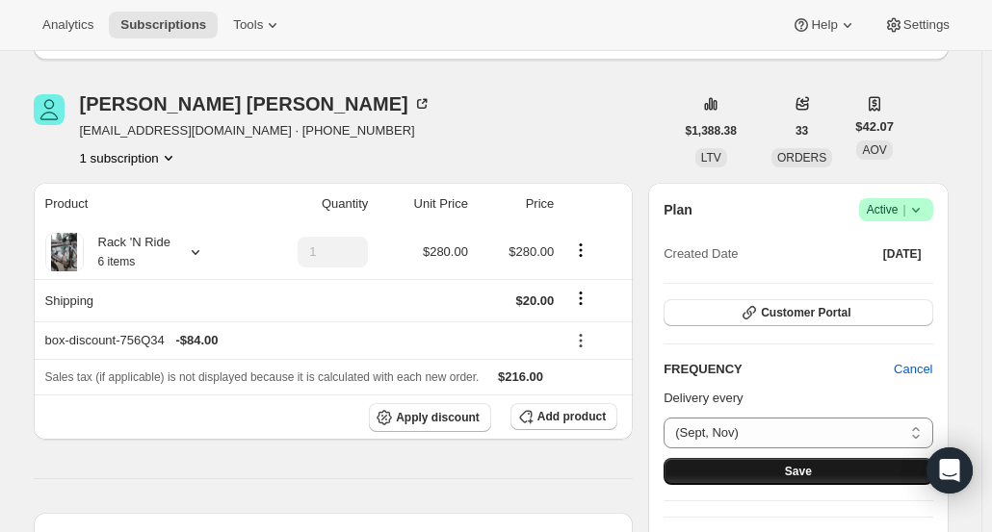
click at [852, 473] on button "Save" at bounding box center [797, 471] width 269 height 27
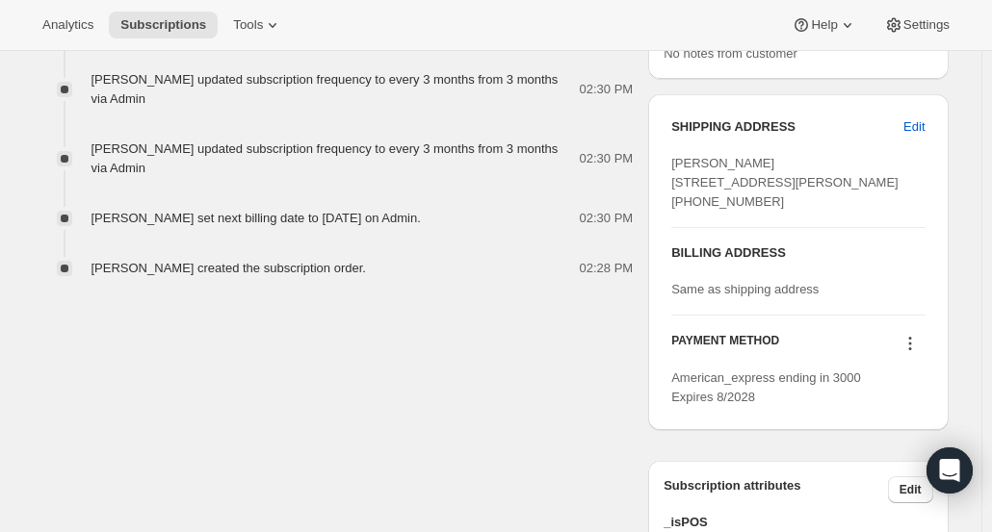
scroll to position [1261, 0]
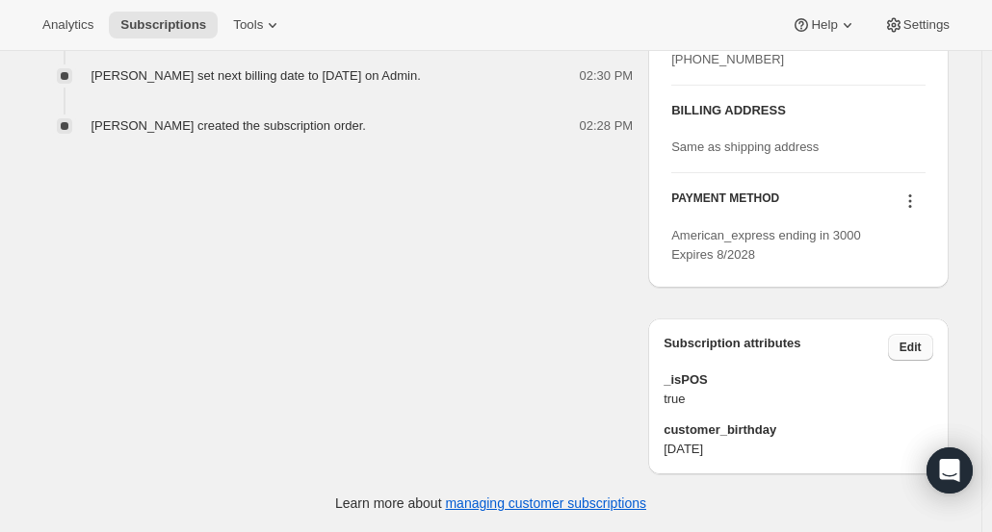
click at [928, 343] on button "Edit" at bounding box center [910, 347] width 45 height 27
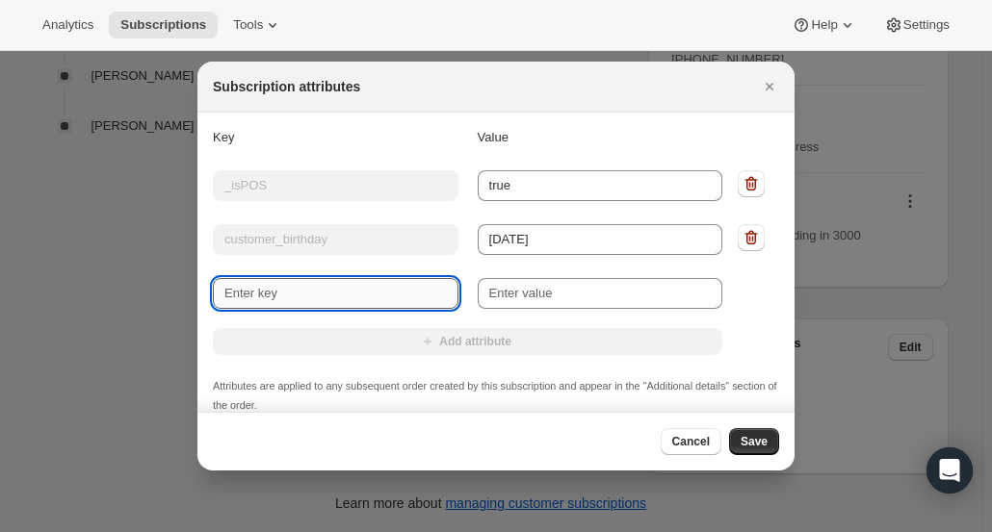
click at [403, 278] on input "New key" at bounding box center [335, 293] width 245 height 31
type input "W"
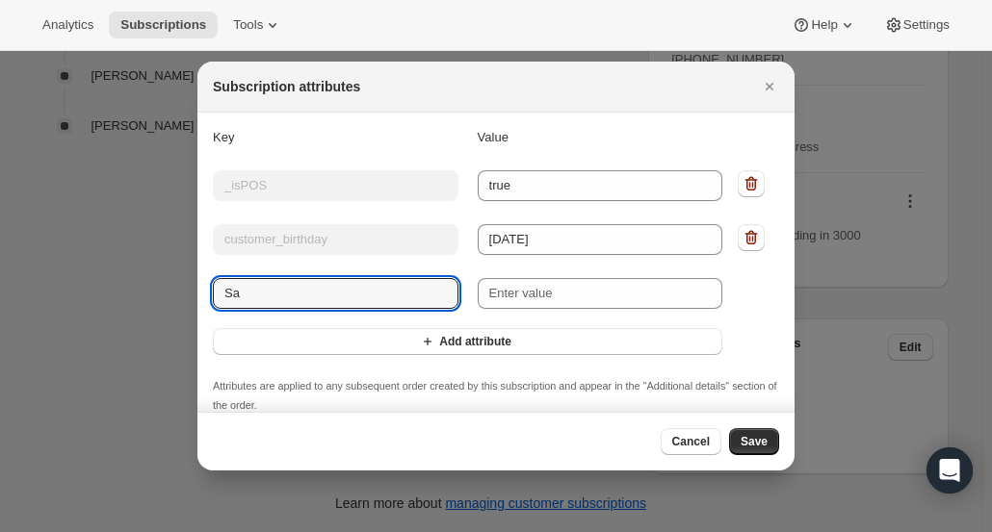
type input "S"
type input "Membership Sign-Up"
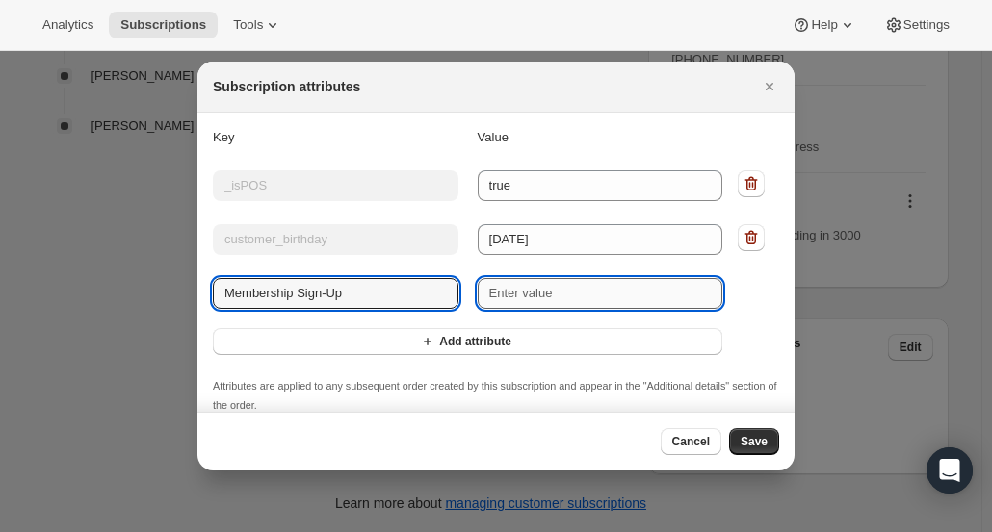
click at [519, 307] on input "New value" at bounding box center [599, 293] width 245 height 31
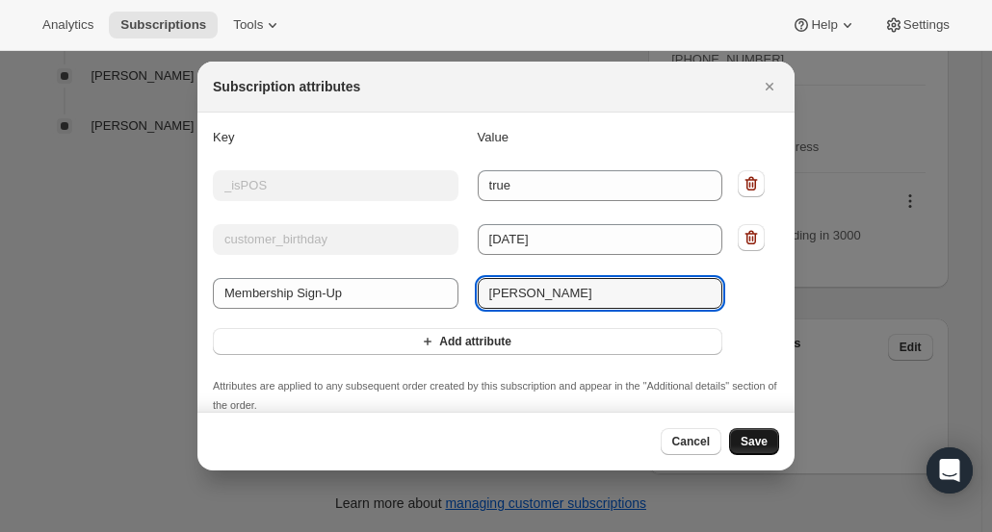
type input "[PERSON_NAME]"
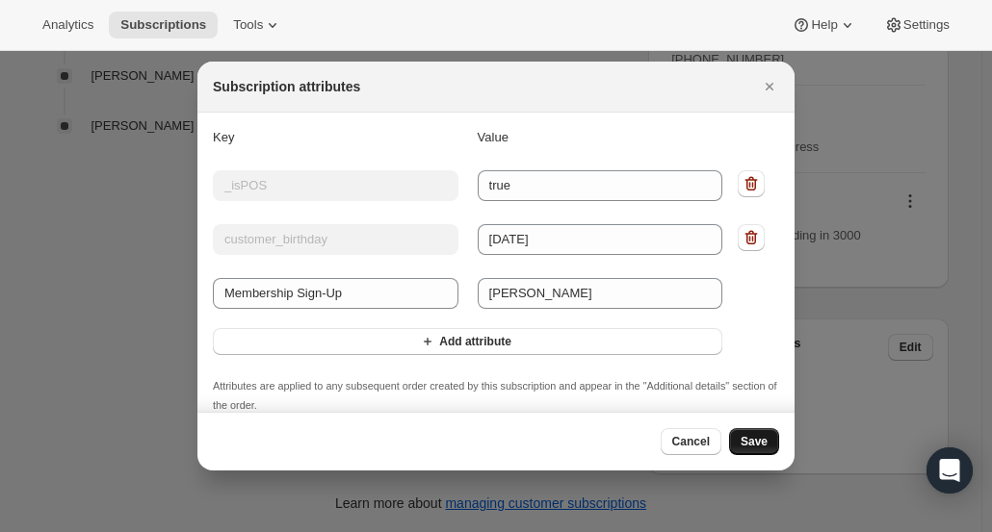
click at [755, 436] on span "Save" at bounding box center [753, 441] width 27 height 15
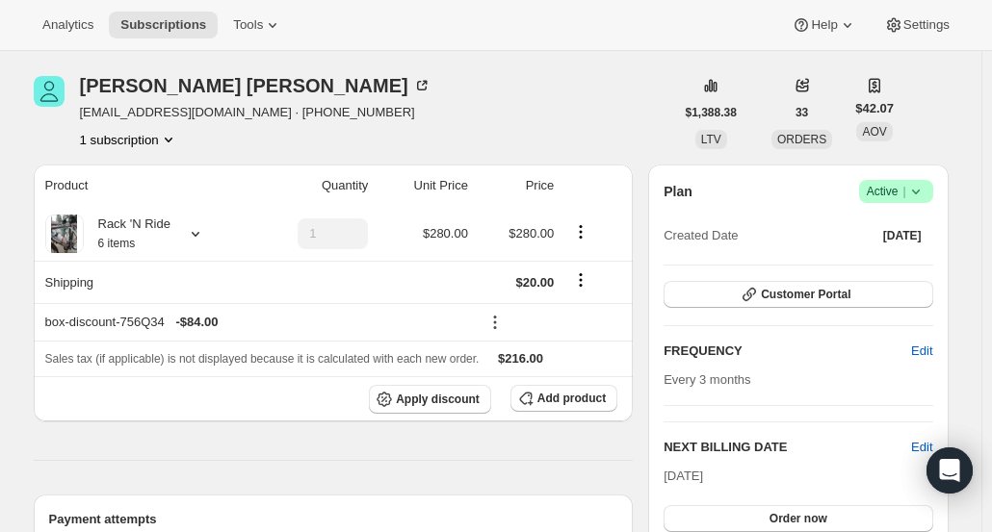
scroll to position [442, 0]
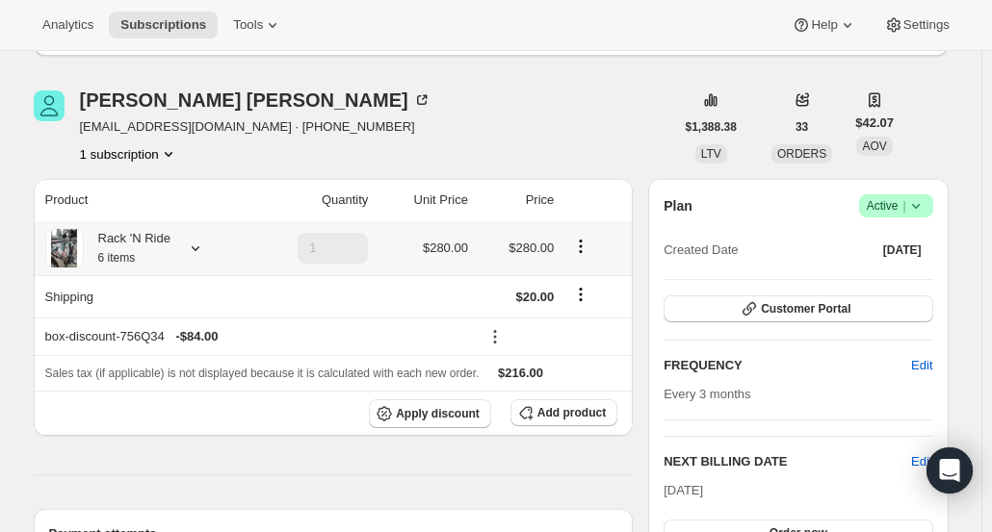
click at [587, 251] on icon "Product actions" at bounding box center [580, 246] width 19 height 19
click at [797, 307] on span "Customer Portal" at bounding box center [806, 308] width 90 height 15
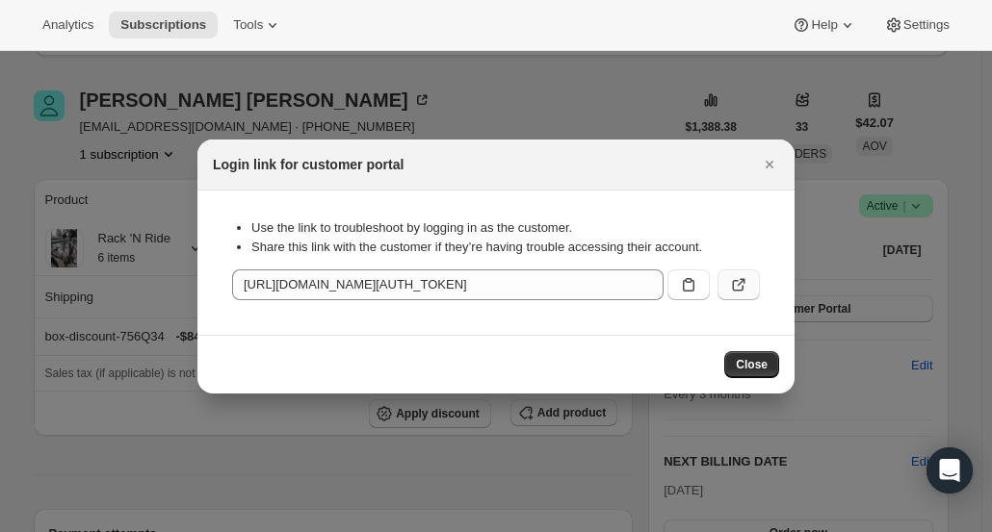
click at [745, 278] on icon ":r13j:" at bounding box center [738, 284] width 19 height 19
click at [758, 363] on span "Close" at bounding box center [752, 364] width 32 height 15
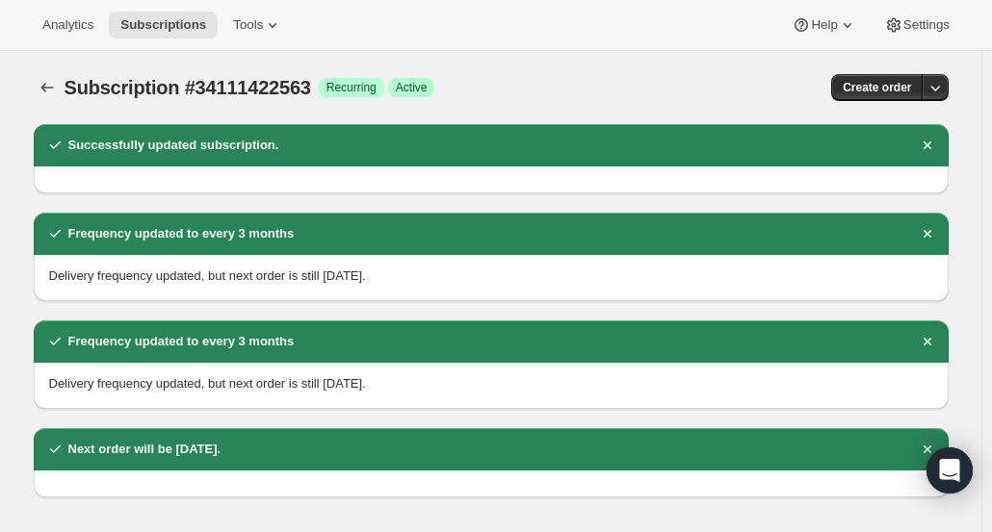
scroll to position [442, 0]
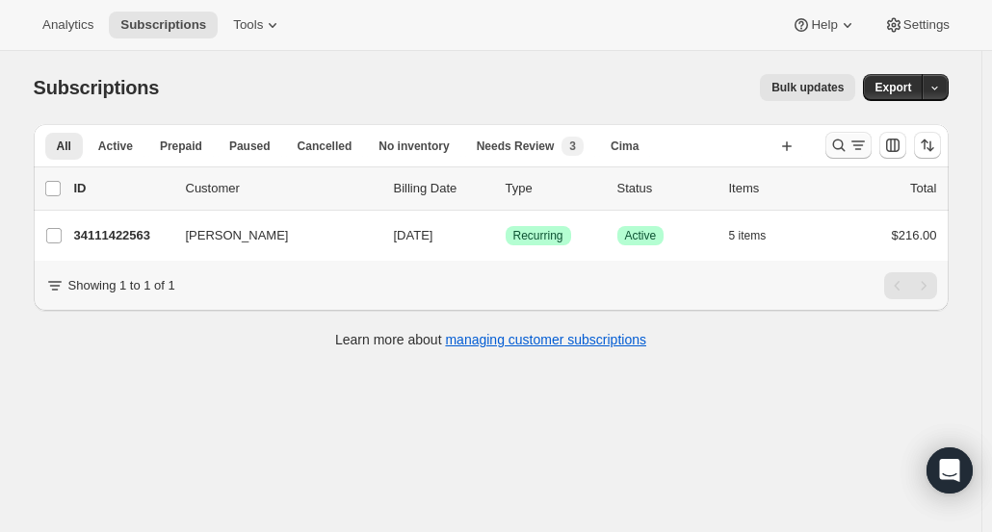
click at [845, 140] on icon "Search and filter results" at bounding box center [838, 145] width 19 height 19
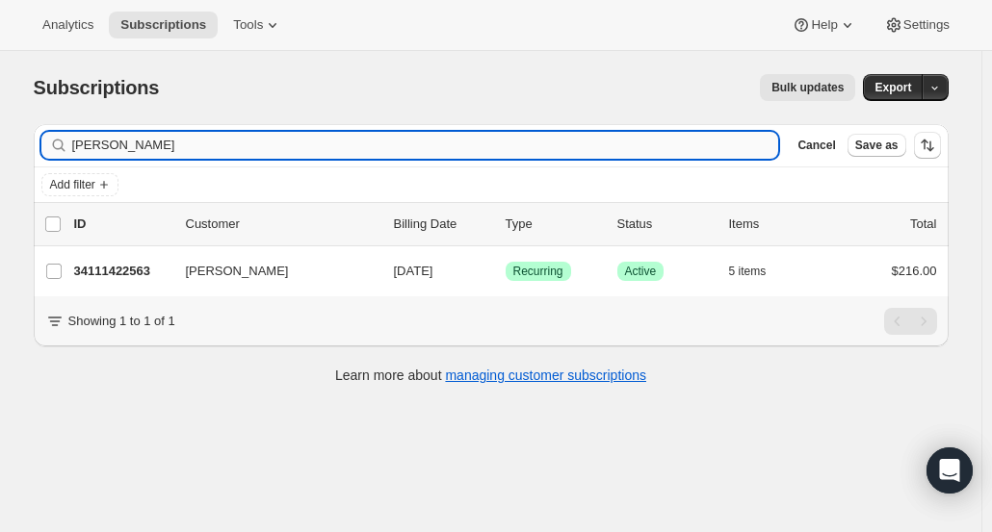
click at [416, 153] on input "[PERSON_NAME]" at bounding box center [425, 145] width 707 height 27
drag, startPoint x: 416, startPoint y: 153, endPoint x: 102, endPoint y: 140, distance: 314.1
click at [102, 140] on input "[PERSON_NAME]" at bounding box center [425, 145] width 707 height 27
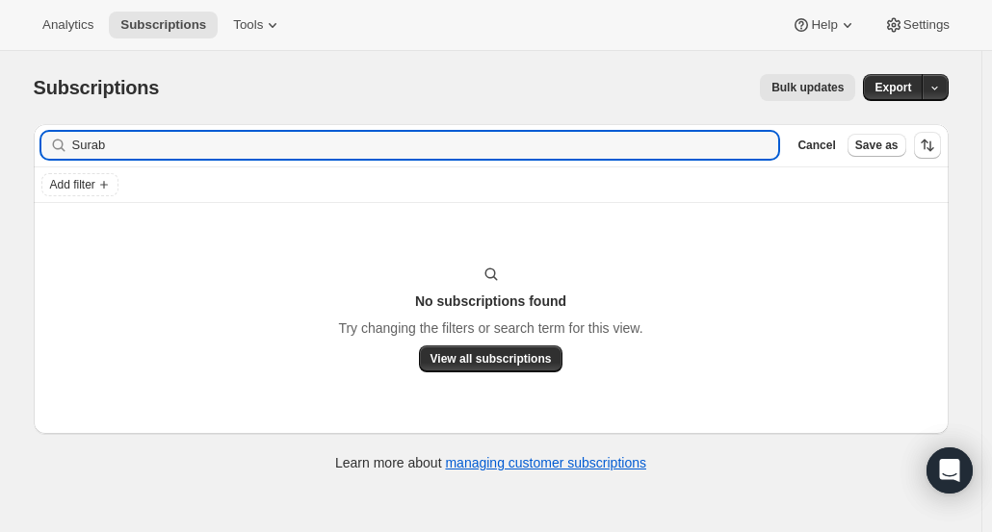
type input "Surab"
